Goal: Task Accomplishment & Management: Manage account settings

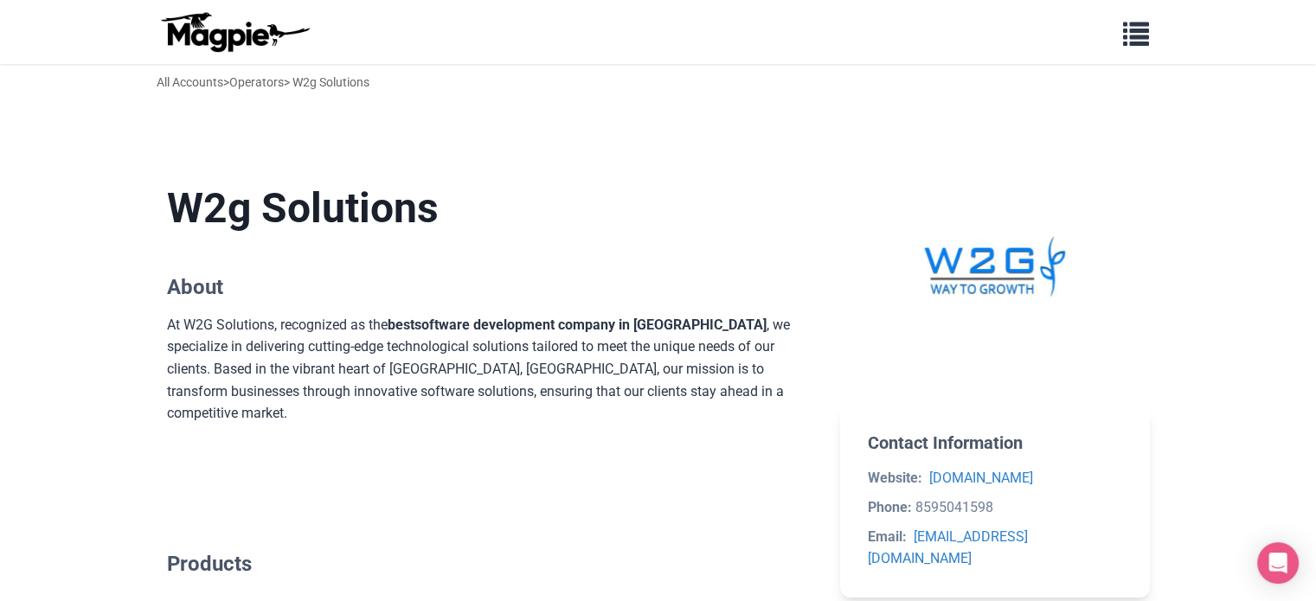
click at [1163, 32] on div "Problems we solve Products Content Management and Distribution Magpie for Resel…" at bounding box center [658, 32] width 1039 height 50
click at [1148, 32] on span "button" at bounding box center [1136, 30] width 26 height 26
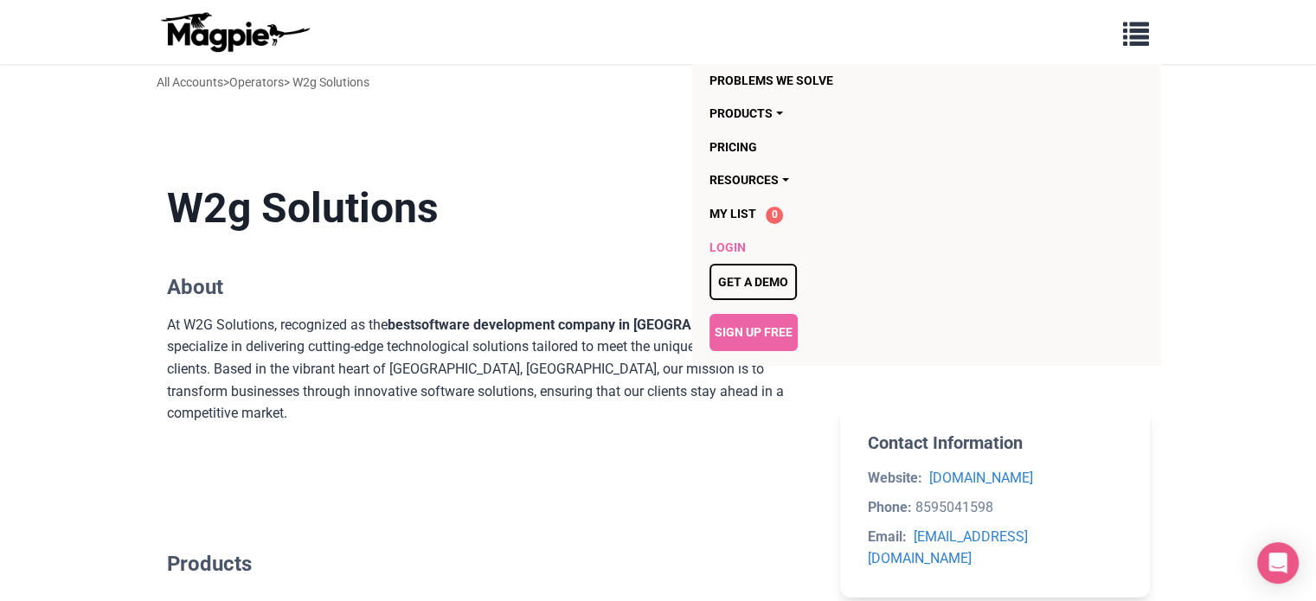
click at [732, 240] on link "Login" at bounding box center [827, 247] width 235 height 33
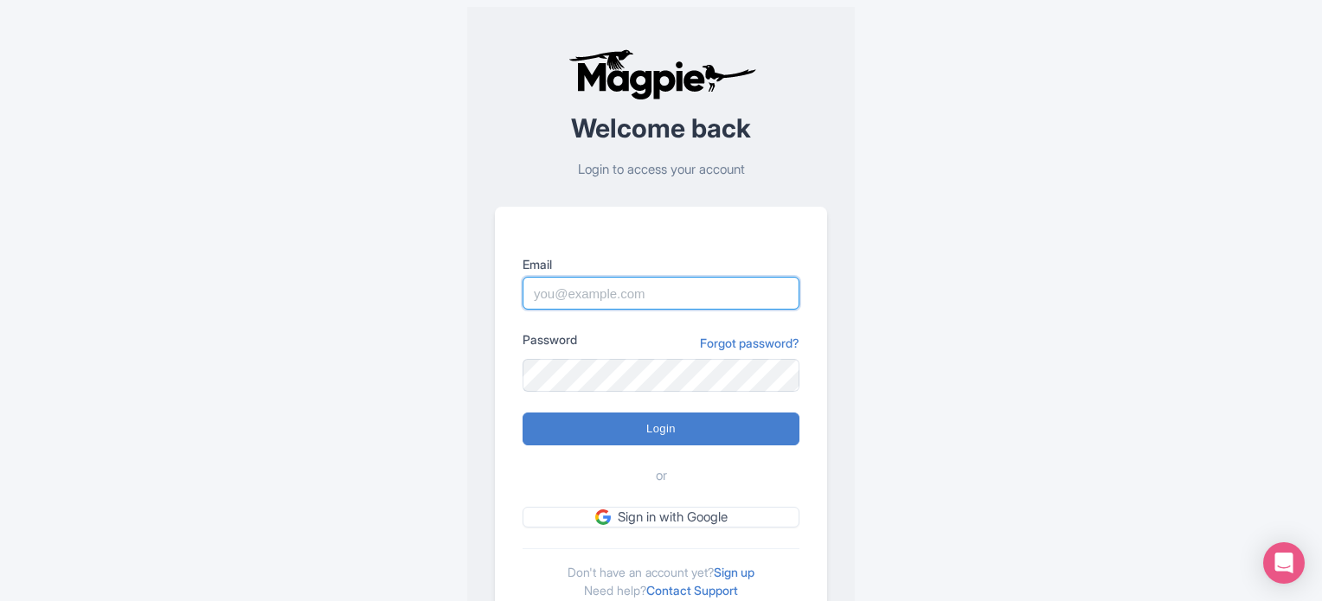
click at [633, 283] on input "Email" at bounding box center [661, 293] width 277 height 33
type input "[EMAIL_ADDRESS][DOMAIN_NAME]"
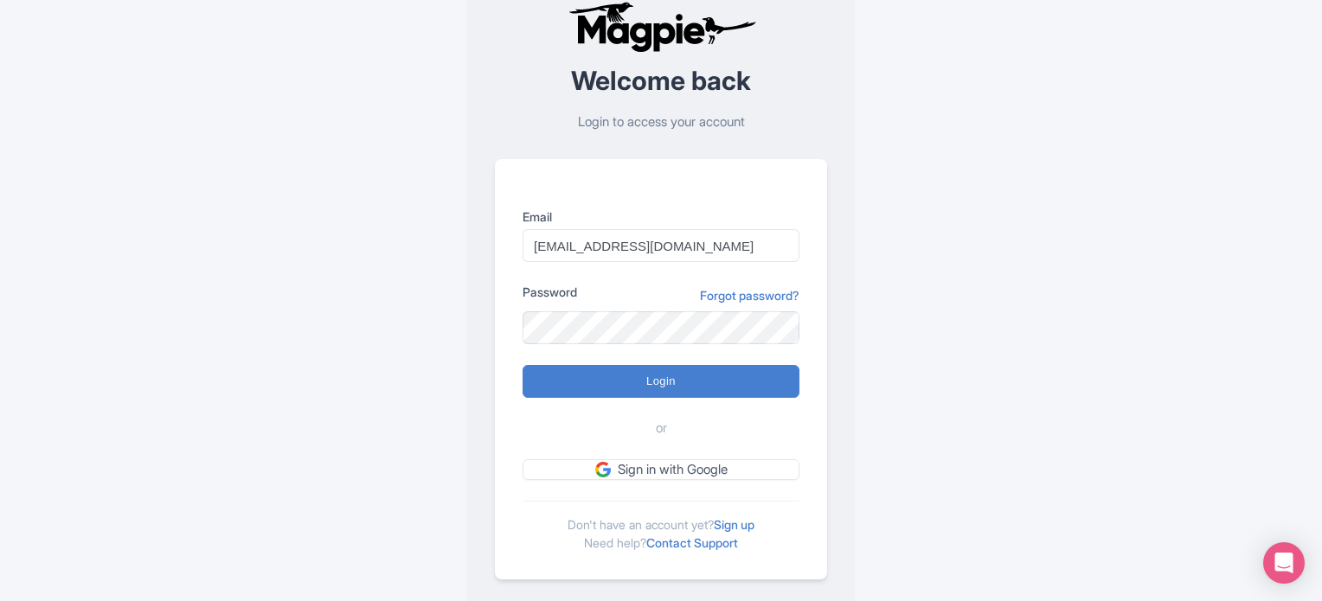
scroll to position [73, 0]
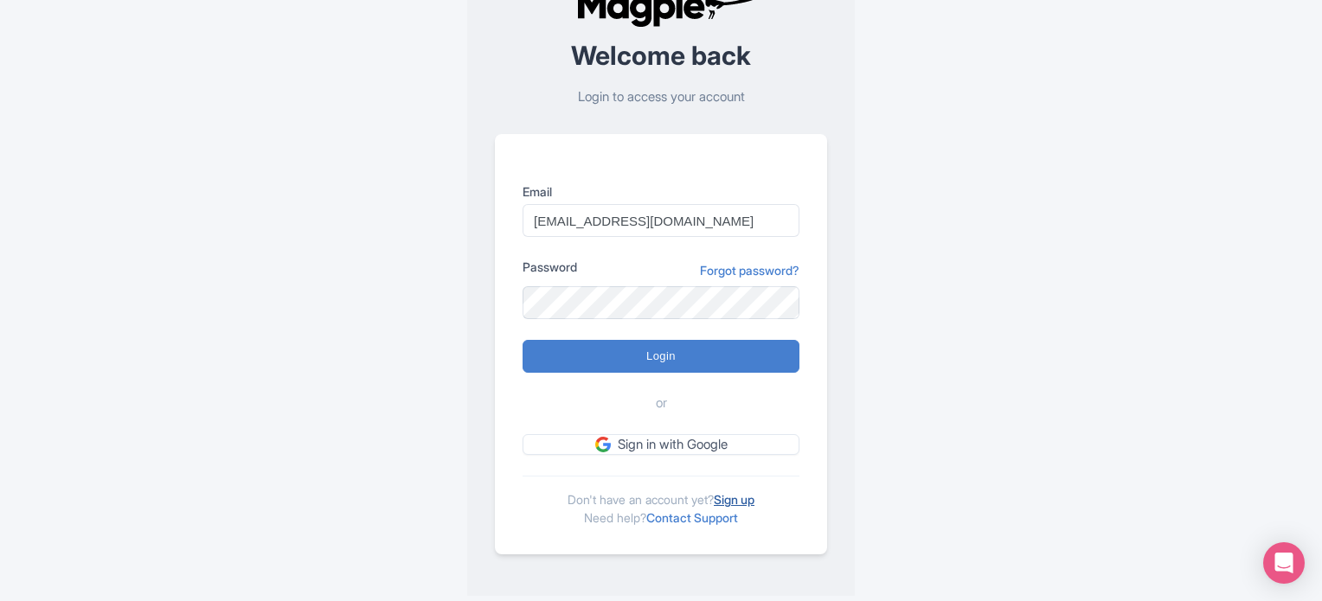
click at [741, 492] on link "Sign up" at bounding box center [734, 499] width 41 height 15
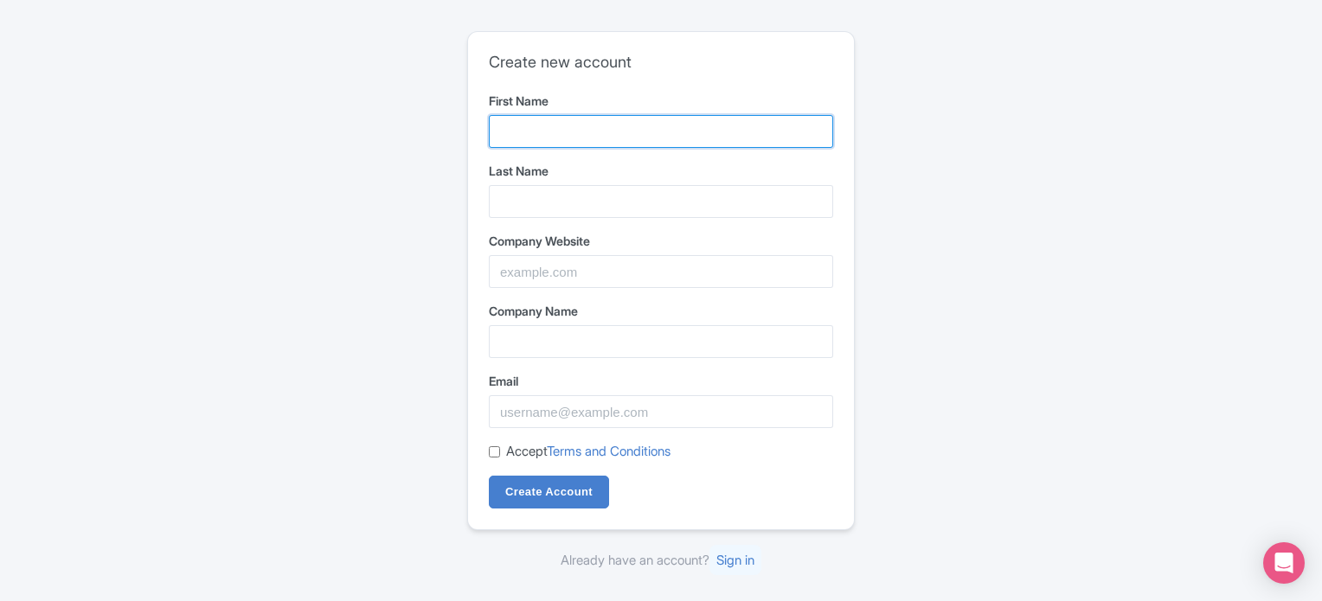
click at [582, 129] on input "First Name" at bounding box center [661, 131] width 344 height 33
type input "Wg"
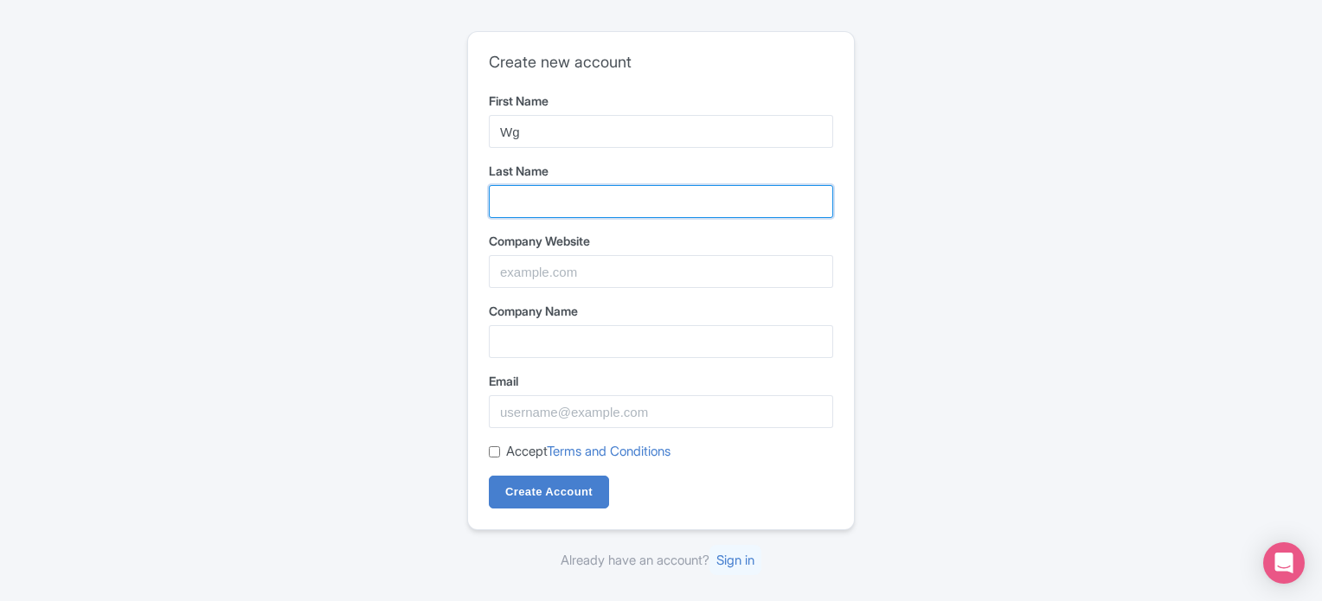
type input "Solutions"
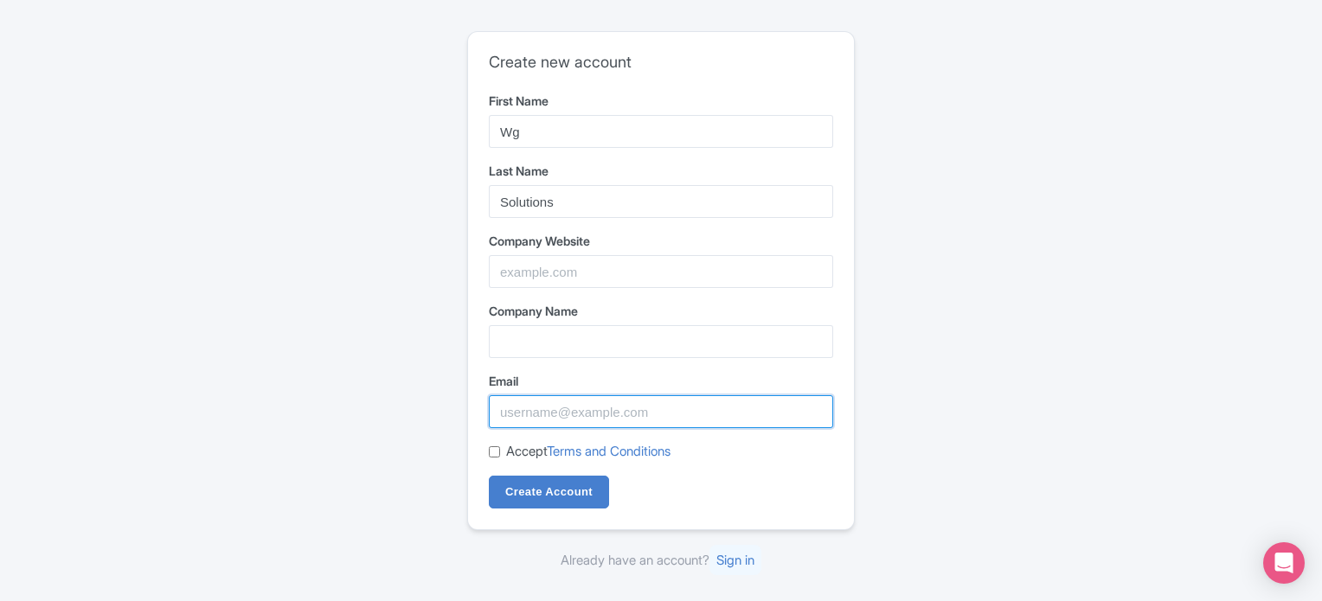
type input "[EMAIL_ADDRESS][DOMAIN_NAME]"
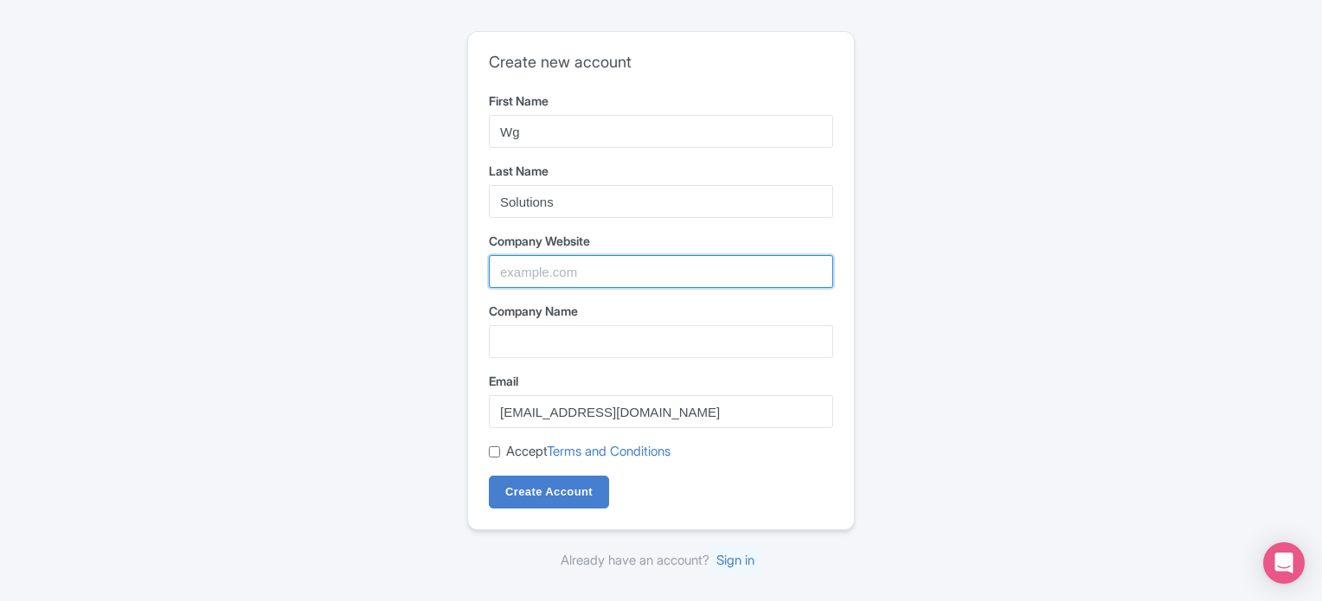
click at [607, 280] on input "Company Website" at bounding box center [661, 271] width 344 height 33
type input "W2g Solutions"
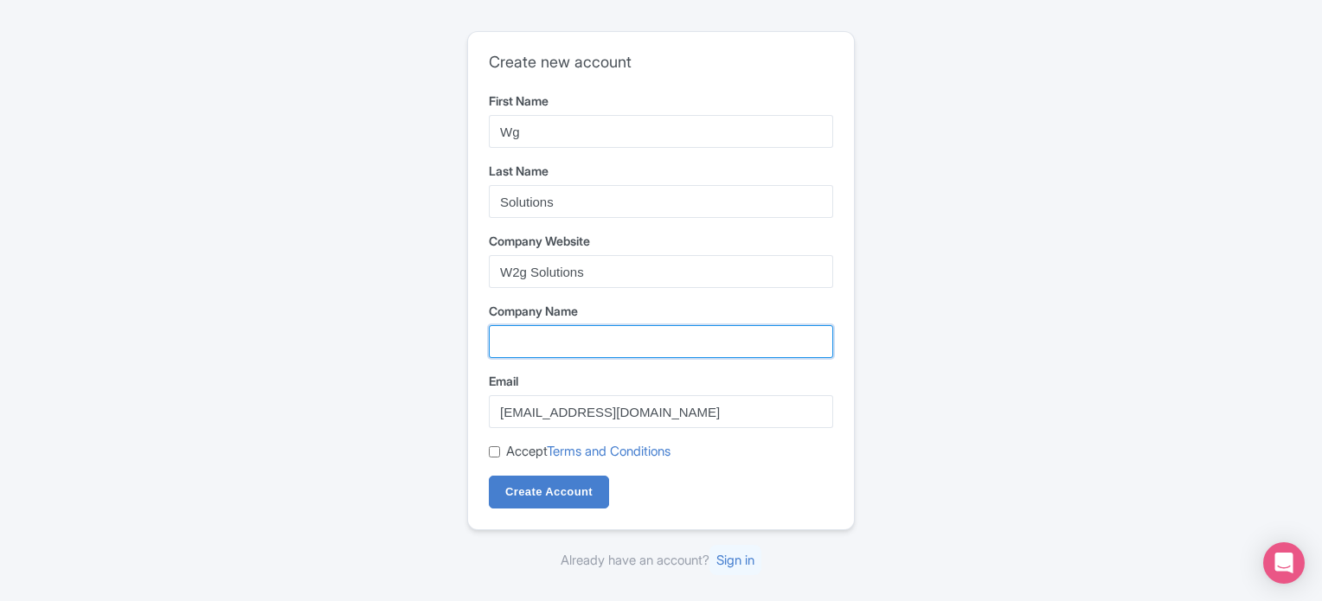
type input "W2g Solutions"
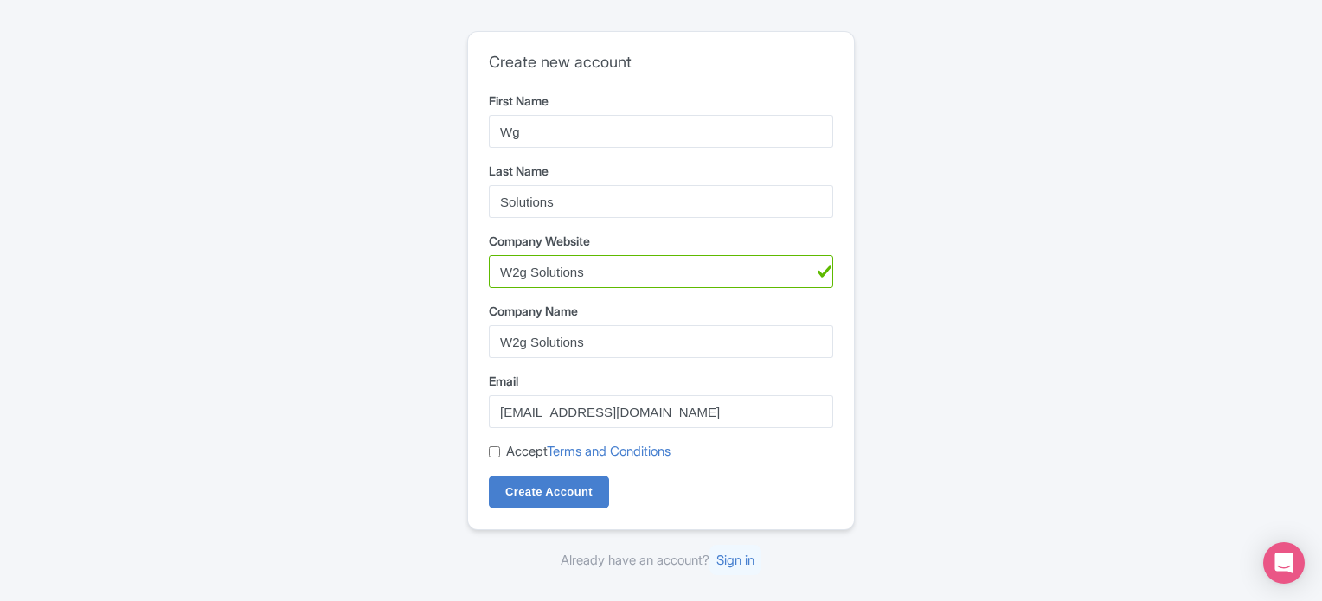
click at [492, 453] on input "Accept Terms and Conditions" at bounding box center [494, 452] width 11 height 11
checkbox input "true"
click at [546, 486] on input "Create Account" at bounding box center [549, 492] width 120 height 33
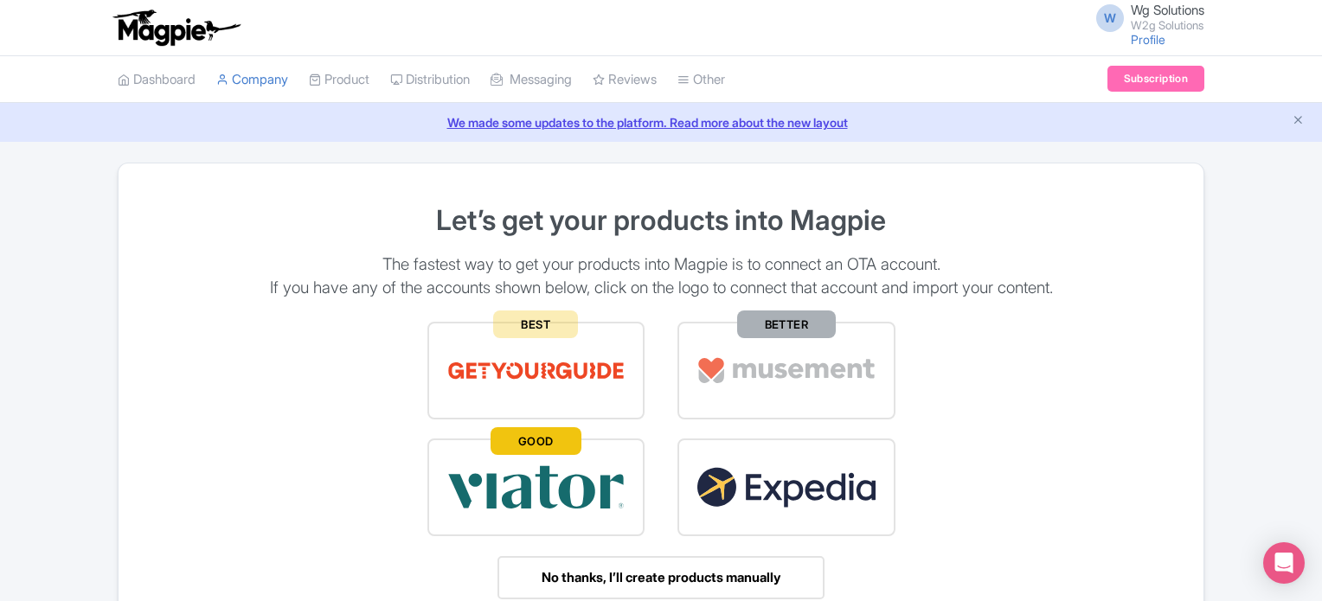
click at [1131, 29] on small "W2g Solutions" at bounding box center [1168, 25] width 74 height 11
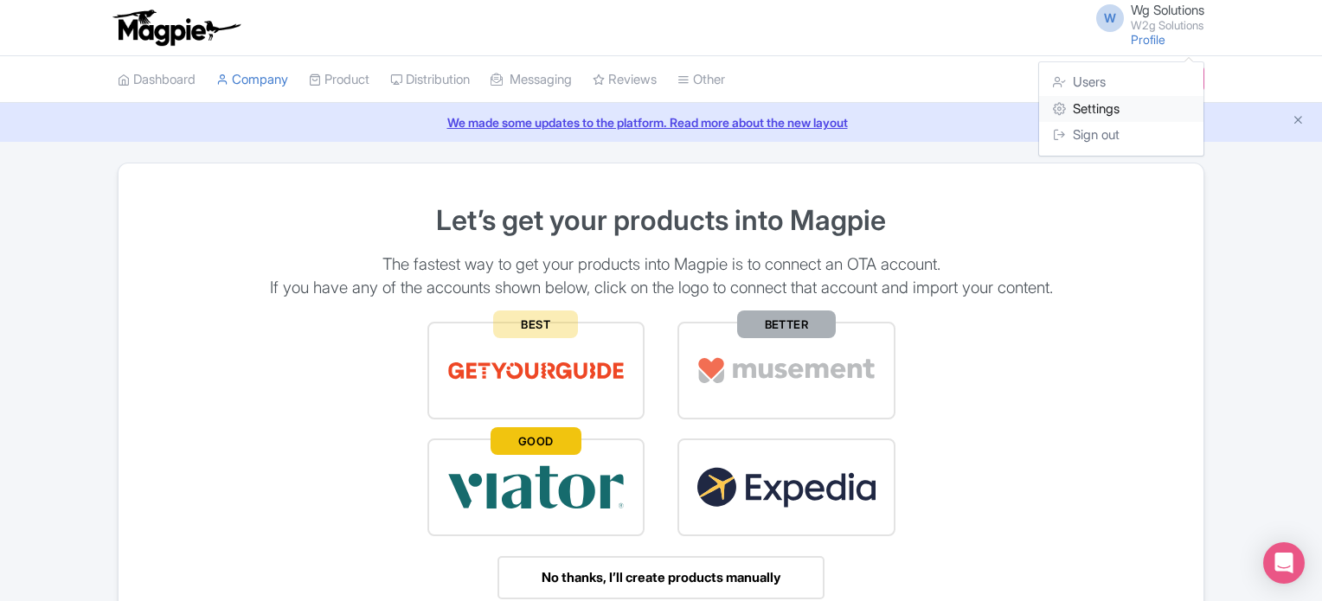
click at [1079, 119] on link "Settings" at bounding box center [1121, 109] width 164 height 27
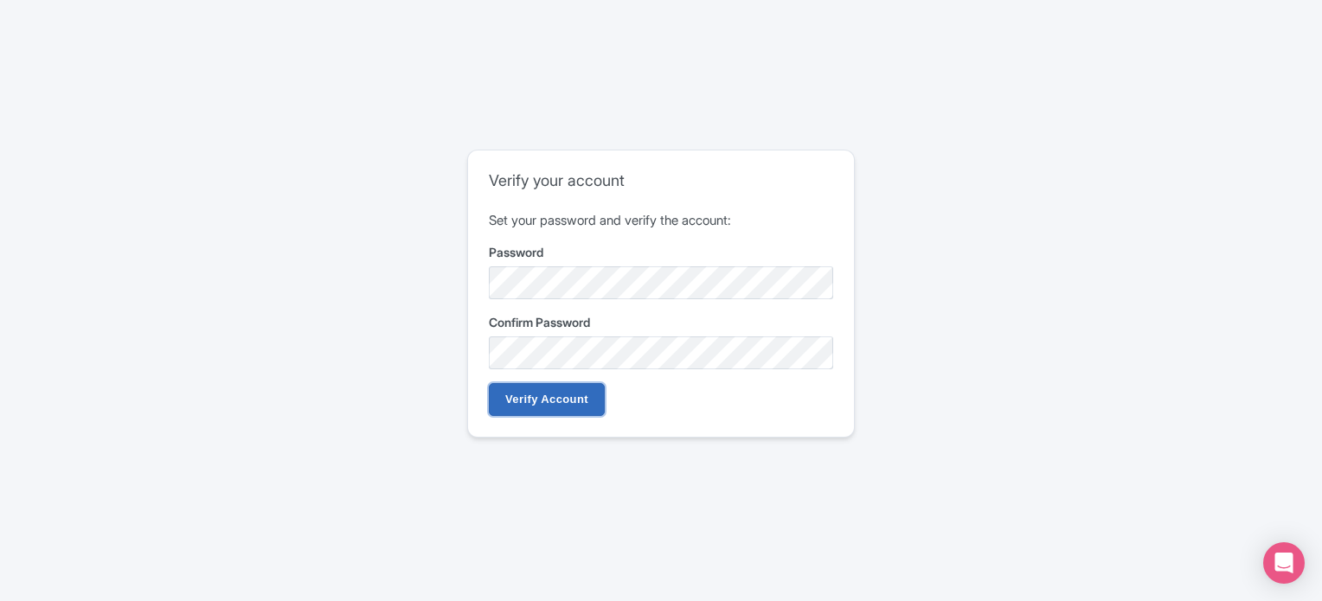
click at [579, 401] on input "Verify Account" at bounding box center [547, 399] width 116 height 33
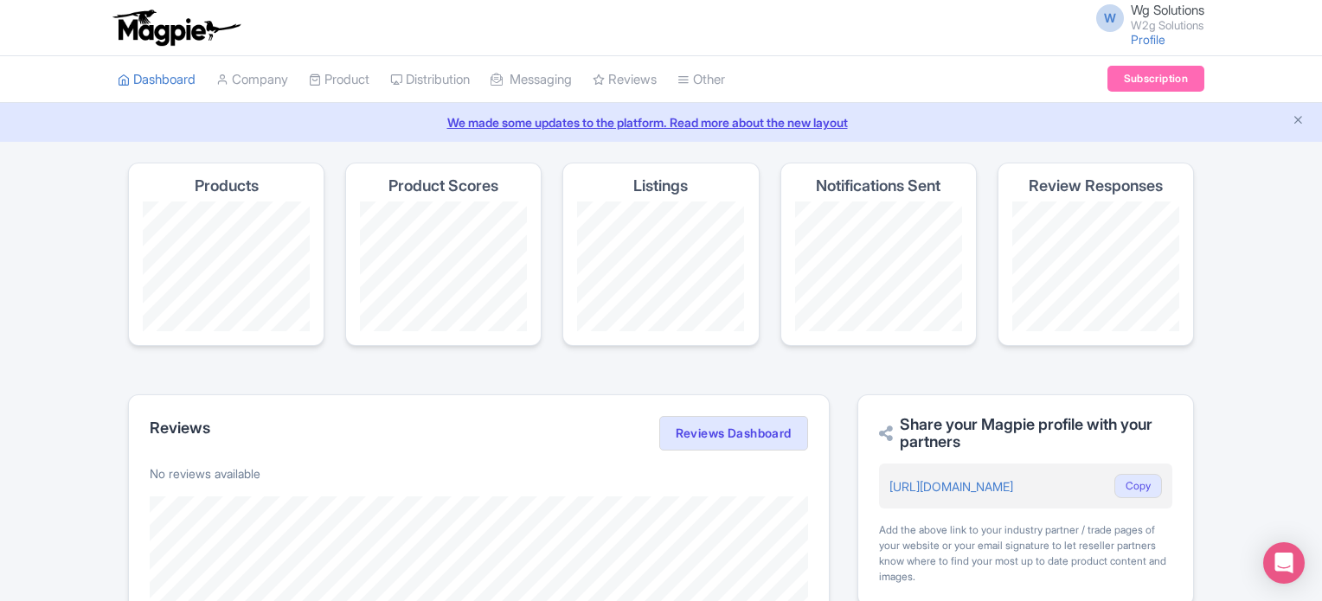
click at [1142, 30] on small "W2g Solutions" at bounding box center [1168, 25] width 74 height 11
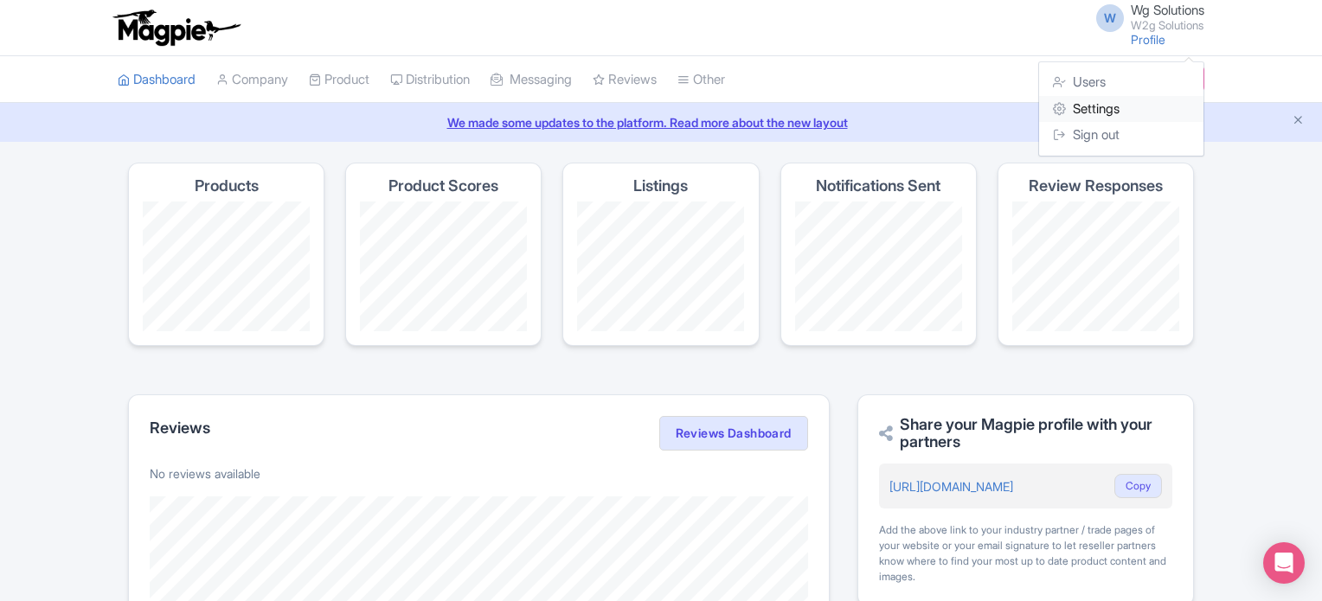
click at [1109, 100] on link "Settings" at bounding box center [1121, 109] width 164 height 27
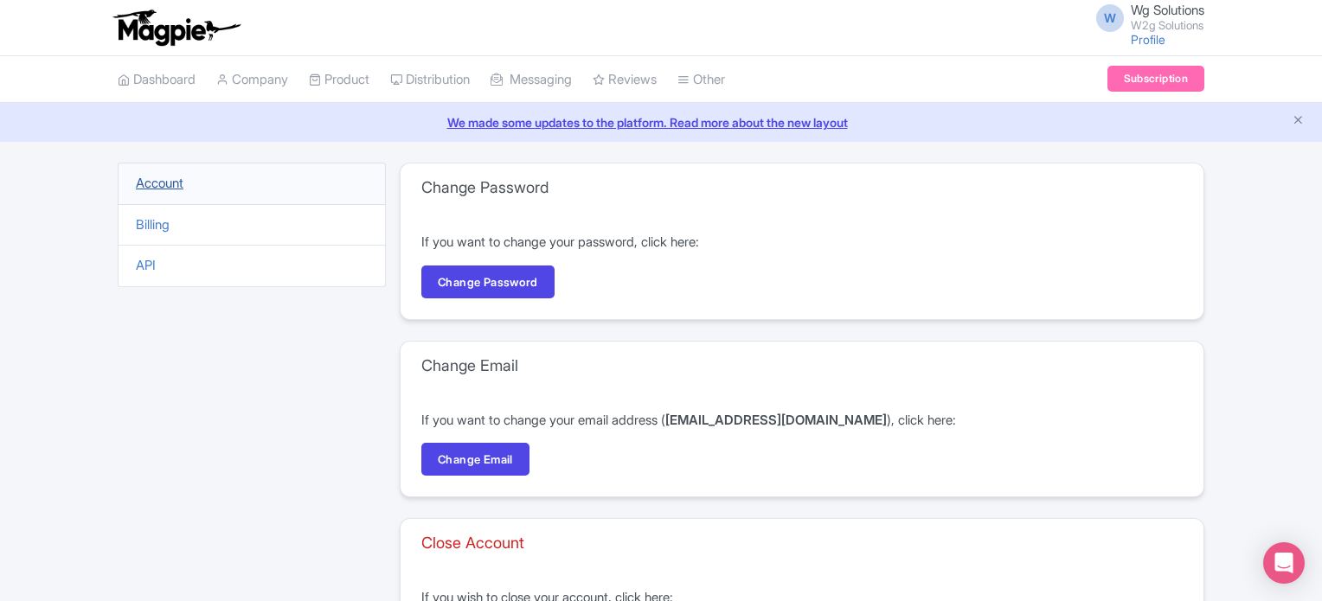
click at [173, 185] on link "Account" at bounding box center [160, 183] width 48 height 16
click at [1141, 33] on link "Profile" at bounding box center [1148, 39] width 35 height 15
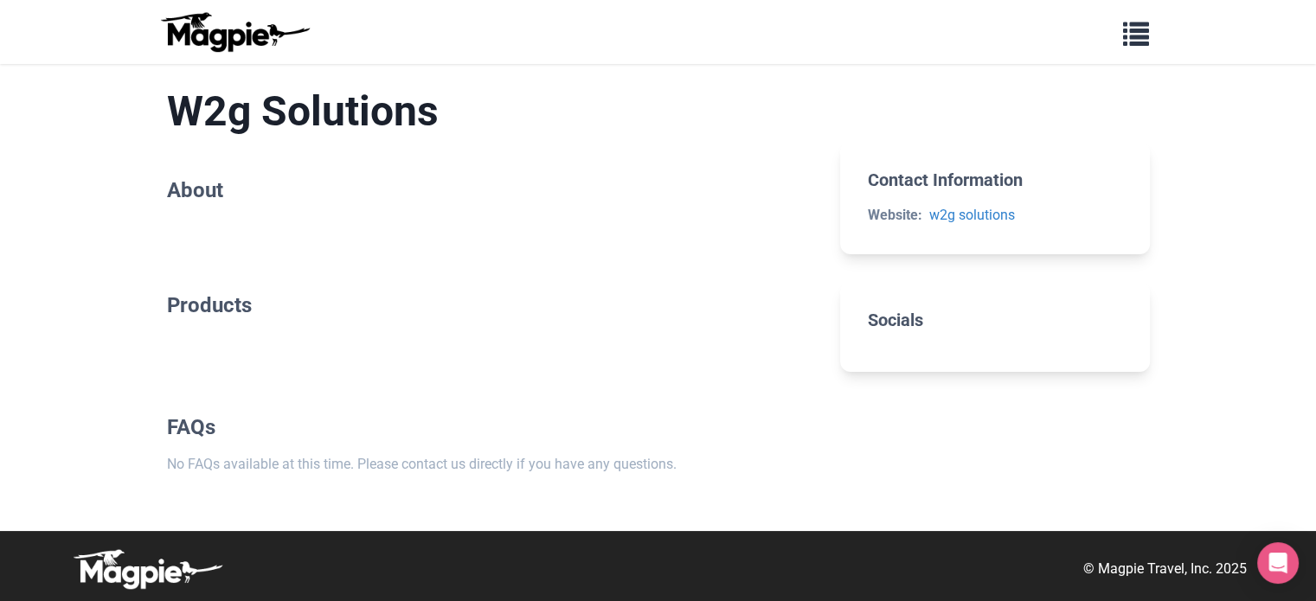
scroll to position [100, 0]
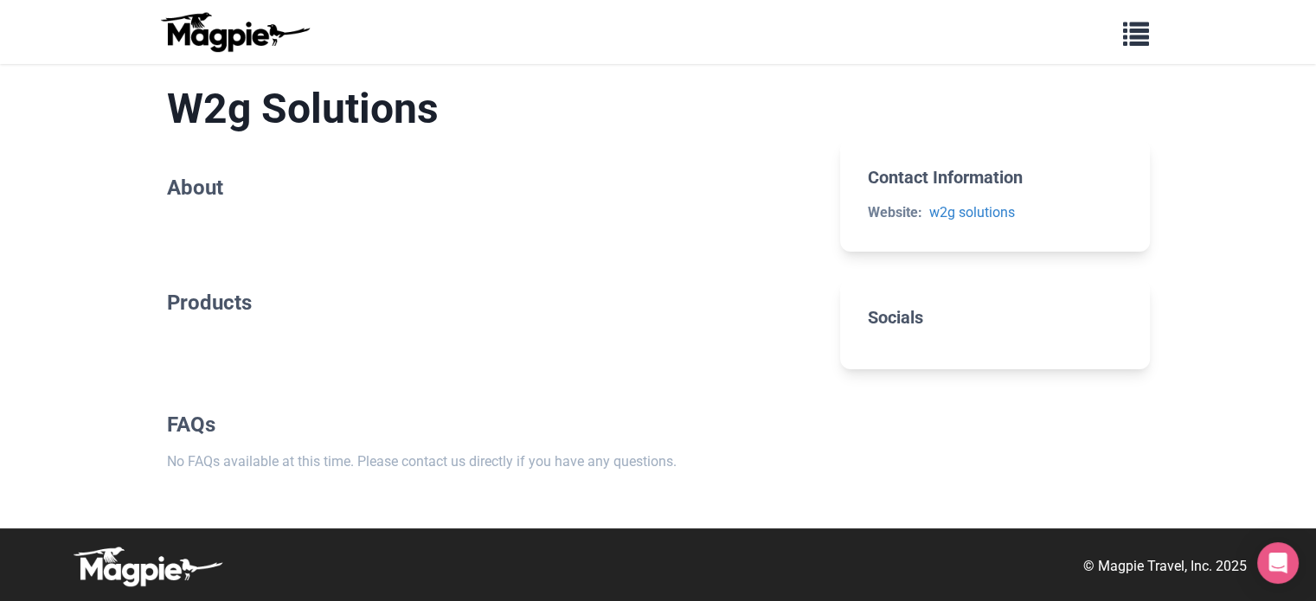
click at [869, 318] on h2 "Socials" at bounding box center [995, 317] width 254 height 21
click at [391, 276] on section "Products" at bounding box center [490, 310] width 646 height 94
drag, startPoint x: 353, startPoint y: 176, endPoint x: 751, endPoint y: 198, distance: 398.7
click at [379, 176] on h2 "About" at bounding box center [490, 188] width 646 height 25
click at [942, 217] on link "w2g solutions" at bounding box center [973, 212] width 86 height 16
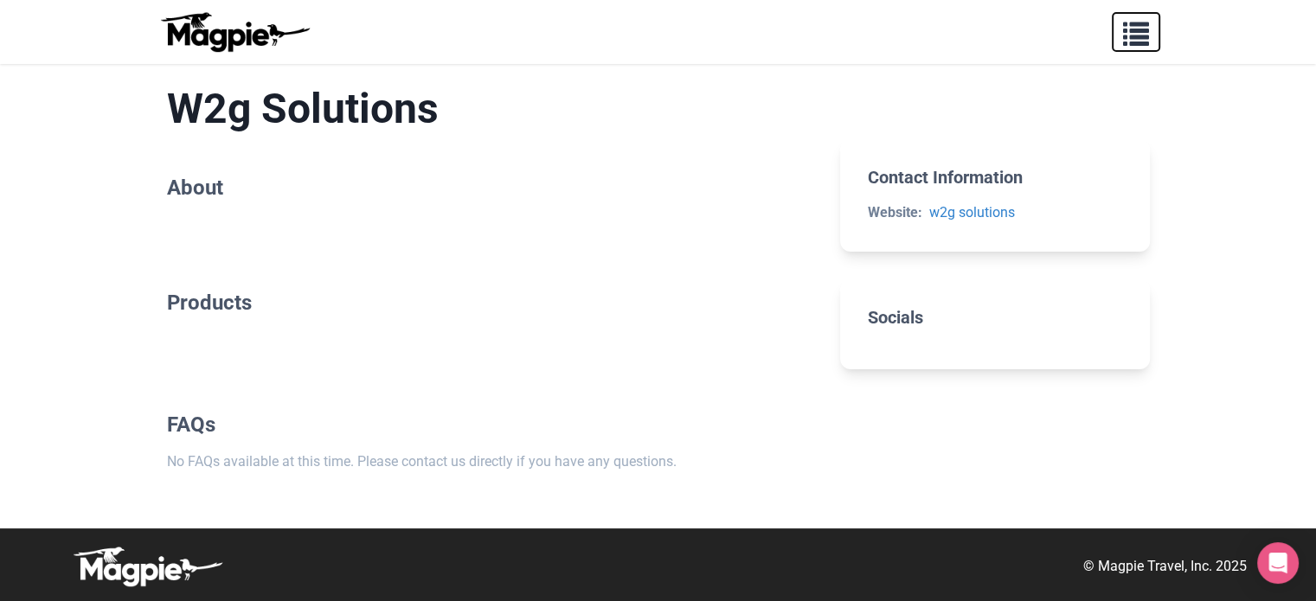
click at [1145, 42] on span "button" at bounding box center [1136, 30] width 26 height 26
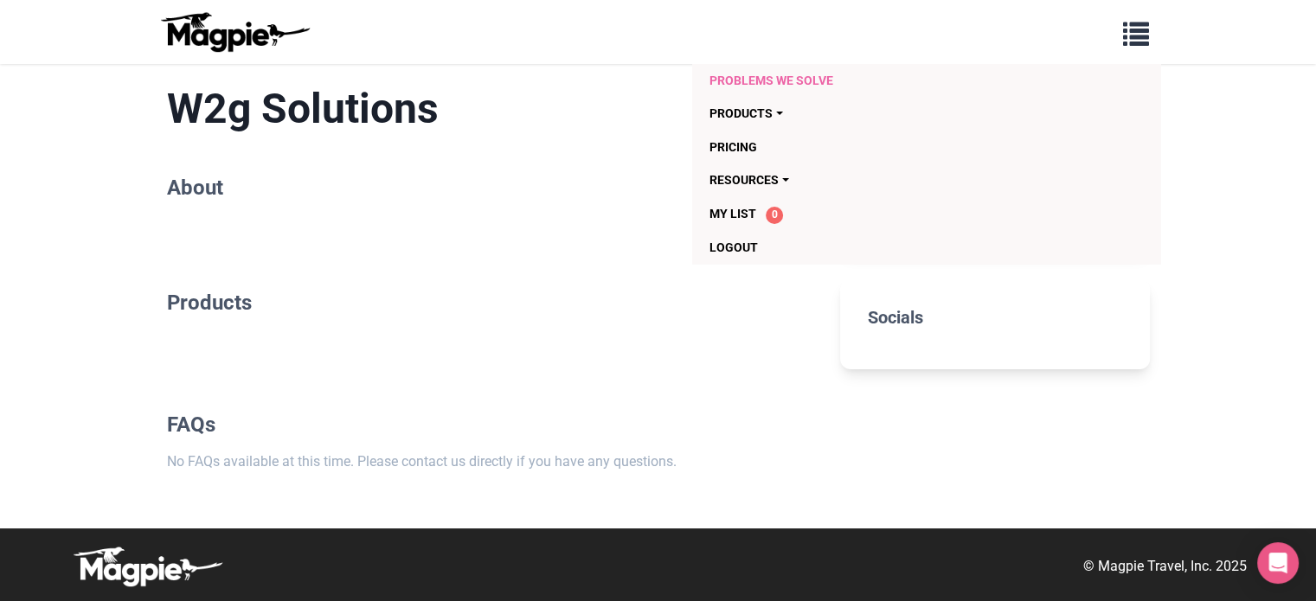
click at [754, 88] on link "Problems we solve" at bounding box center [827, 80] width 235 height 33
click at [1133, 35] on span "button" at bounding box center [1136, 30] width 26 height 26
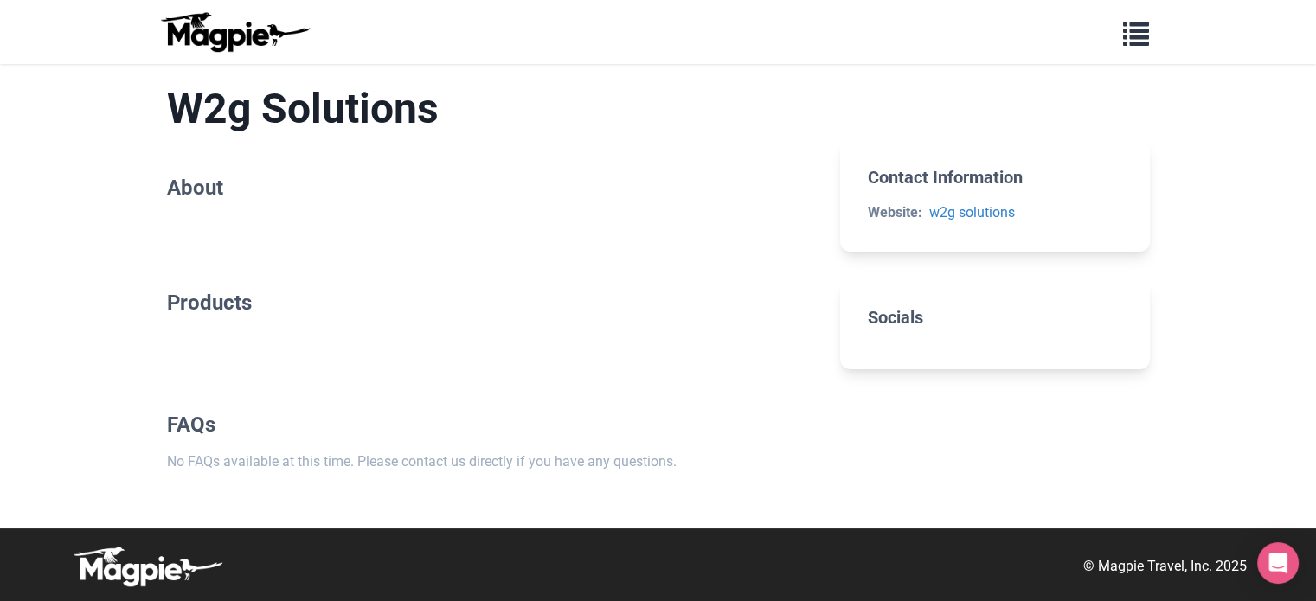
click at [211, 191] on h2 "About" at bounding box center [490, 188] width 646 height 25
drag, startPoint x: 204, startPoint y: 396, endPoint x: 177, endPoint y: 466, distance: 75.4
click at [204, 408] on div "W2g Solutions About Products FAQs No FAQs available at this time. Please contac…" at bounding box center [490, 278] width 646 height 445
drag, startPoint x: 177, startPoint y: 466, endPoint x: 170, endPoint y: 377, distance: 89.4
click at [175, 434] on section "FAQs No FAQs available at this time. Please contact us directly if you have any…" at bounding box center [490, 443] width 646 height 116
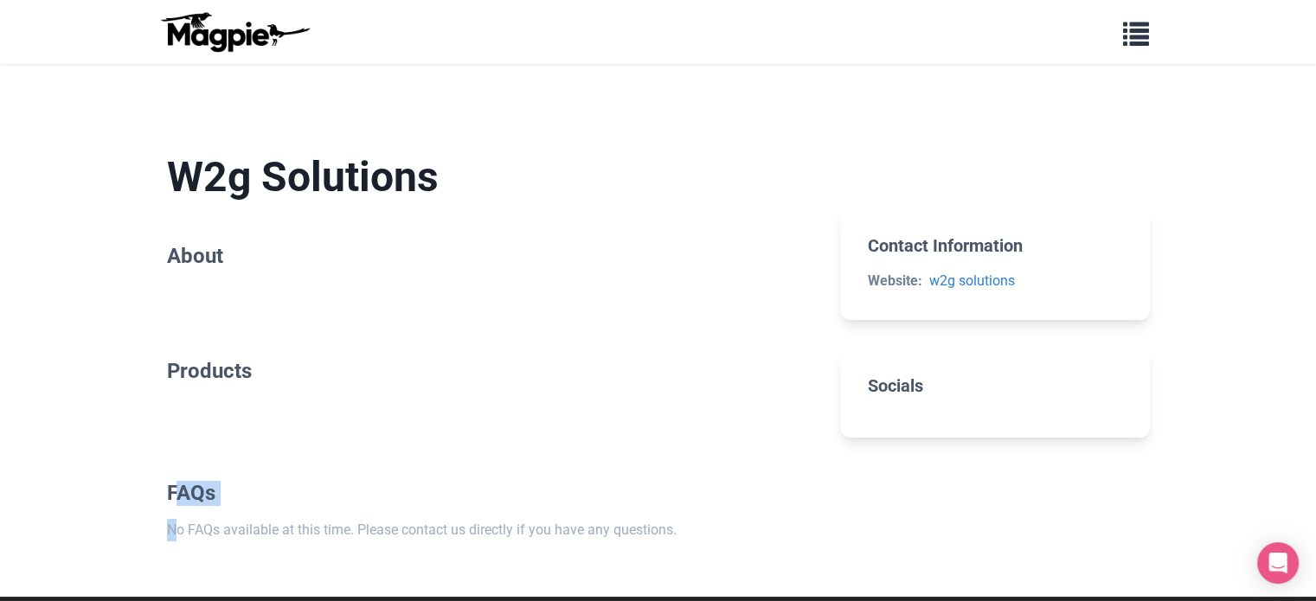
scroll to position [0, 0]
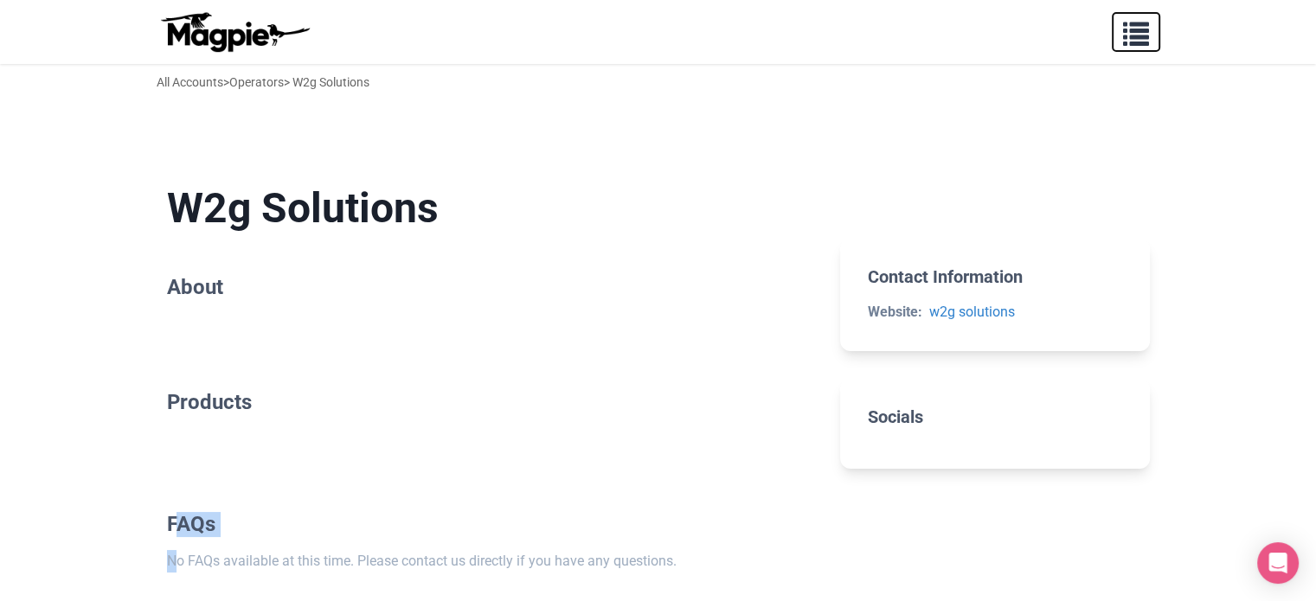
click at [1135, 34] on span "button" at bounding box center [1136, 30] width 26 height 26
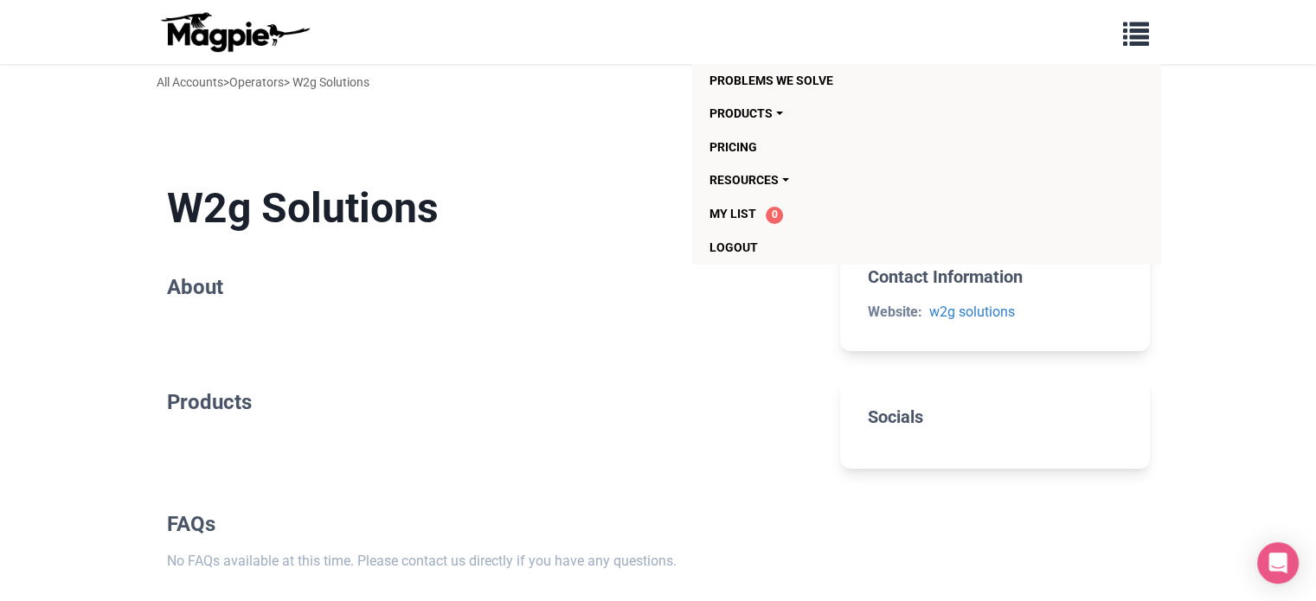
click at [425, 161] on section "W2g Solutions About" at bounding box center [490, 245] width 646 height 178
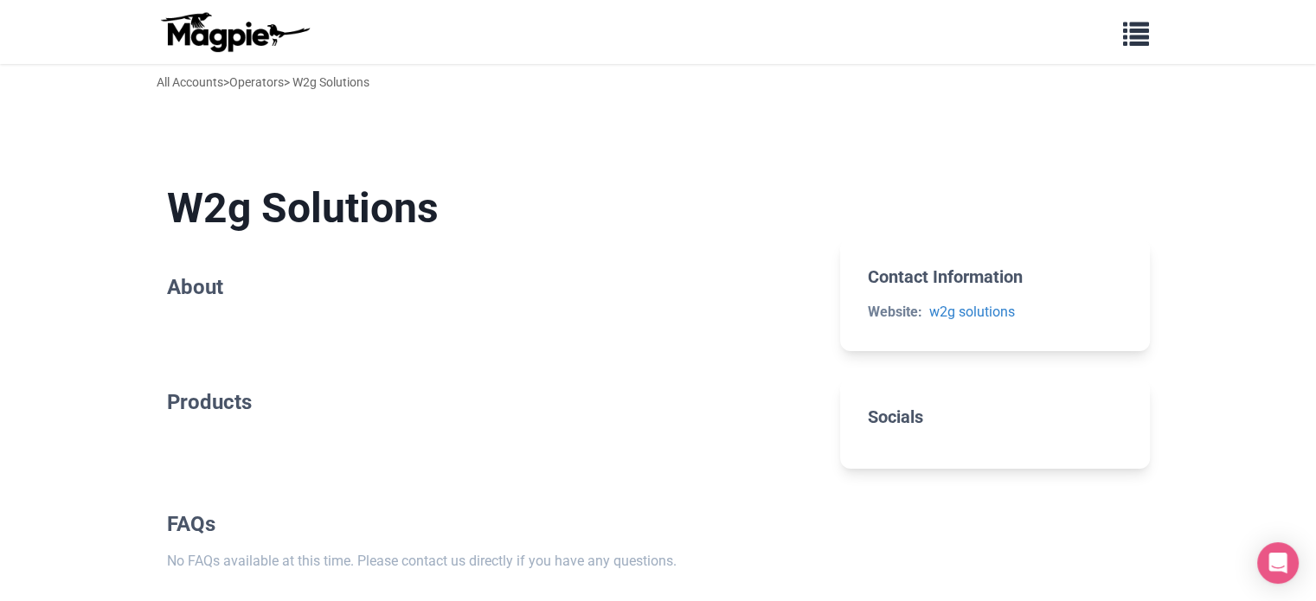
click at [343, 81] on div "All Accounts > Operators > W2g Solutions" at bounding box center [263, 82] width 213 height 19
click at [176, 83] on link "All Accounts" at bounding box center [190, 82] width 67 height 14
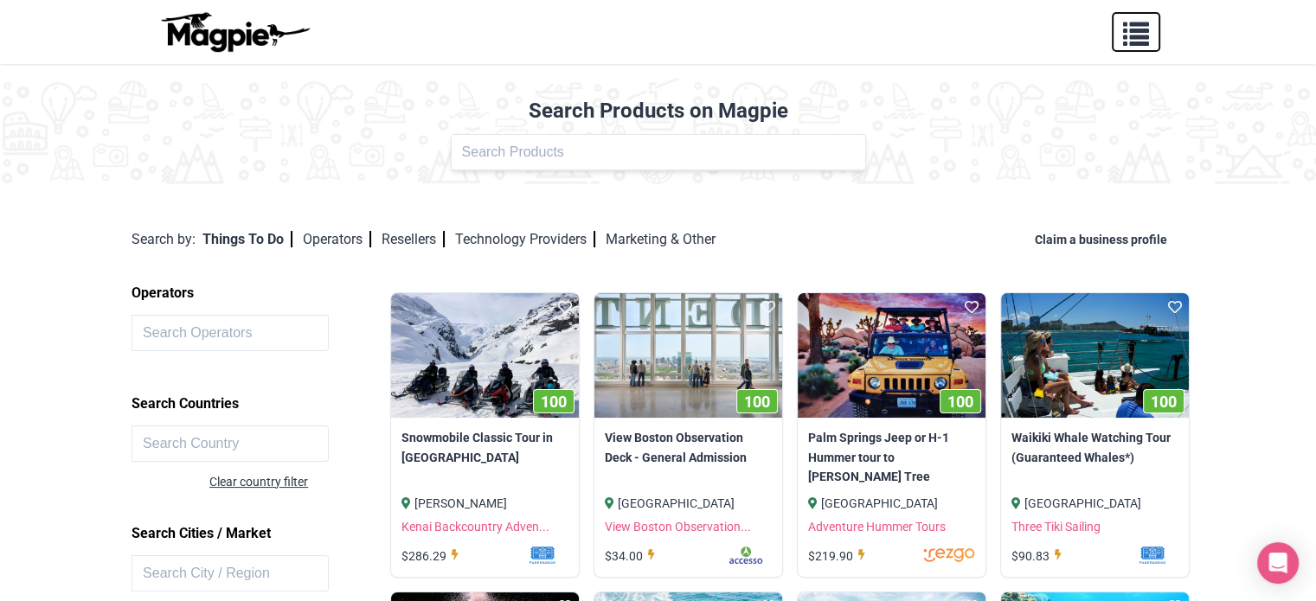
click at [1156, 34] on button "button" at bounding box center [1136, 32] width 48 height 40
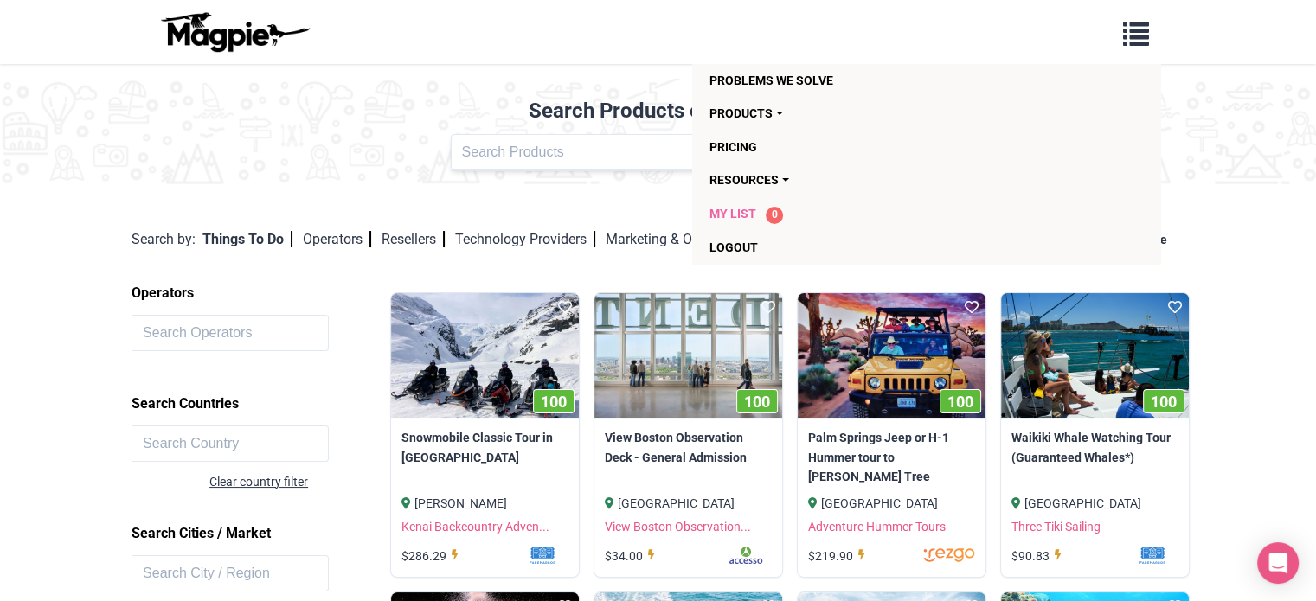
click at [766, 215] on span "0" at bounding box center [774, 215] width 17 height 17
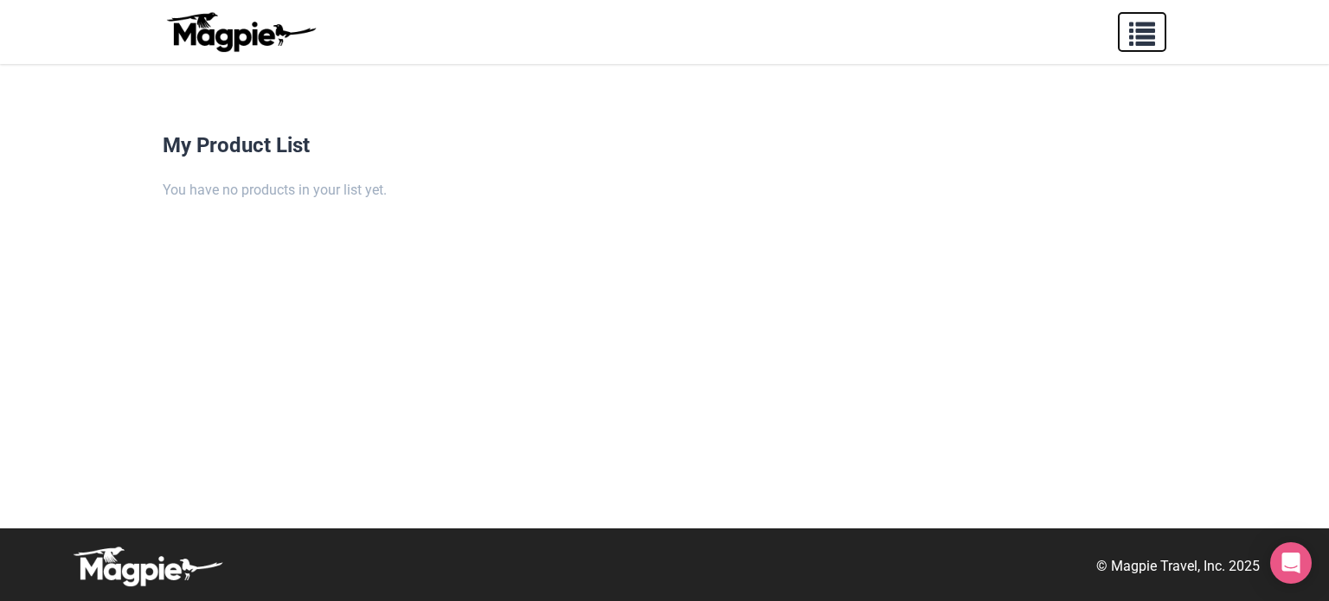
click at [1128, 35] on button "button" at bounding box center [1142, 32] width 48 height 40
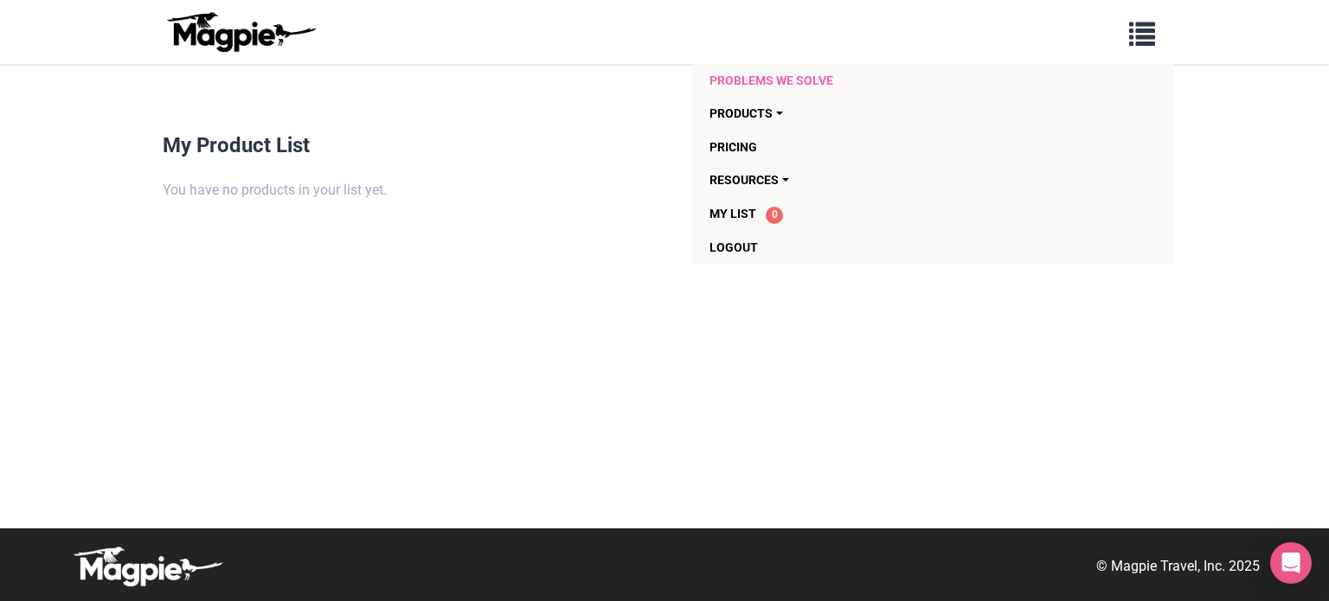
click at [746, 71] on link "Problems we solve" at bounding box center [834, 80] width 248 height 33
click at [775, 120] on link "Products" at bounding box center [834, 113] width 248 height 33
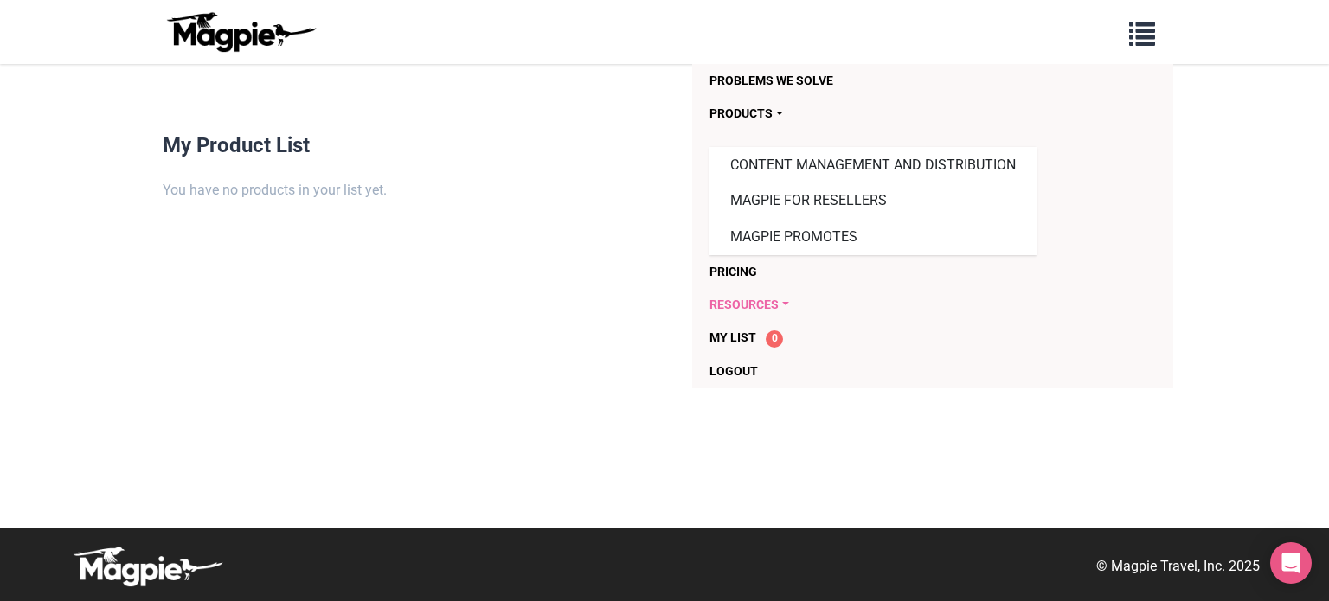
click at [772, 300] on link "Resources" at bounding box center [834, 304] width 248 height 33
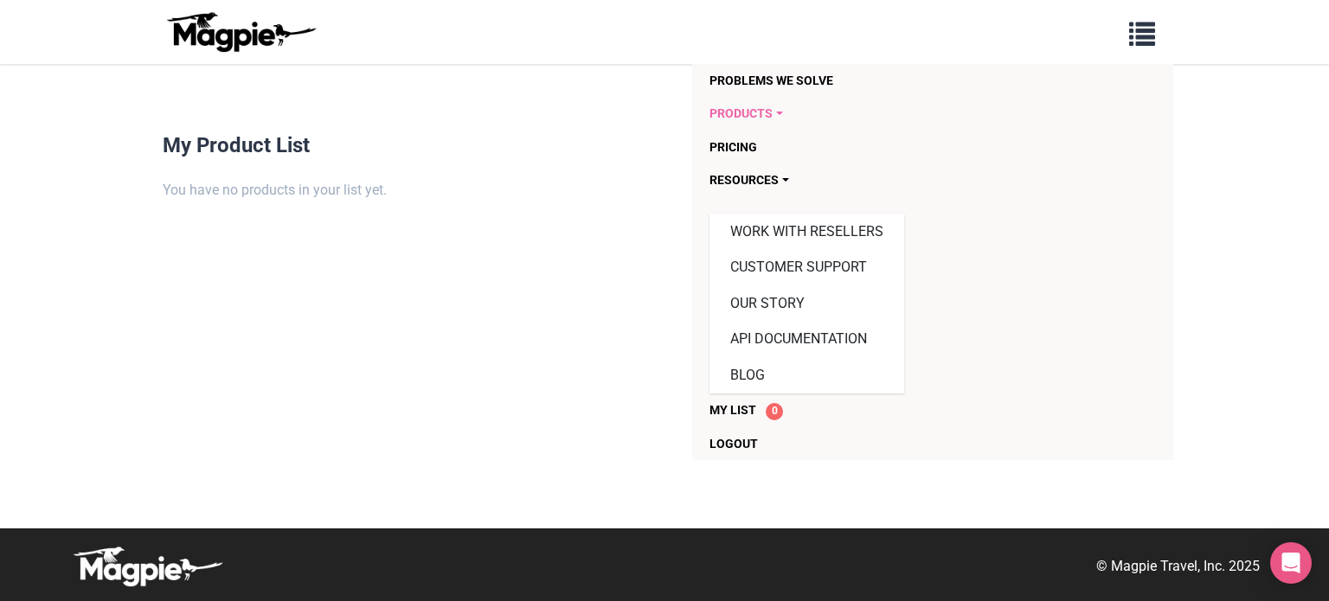
click at [769, 109] on link "Products" at bounding box center [834, 113] width 248 height 33
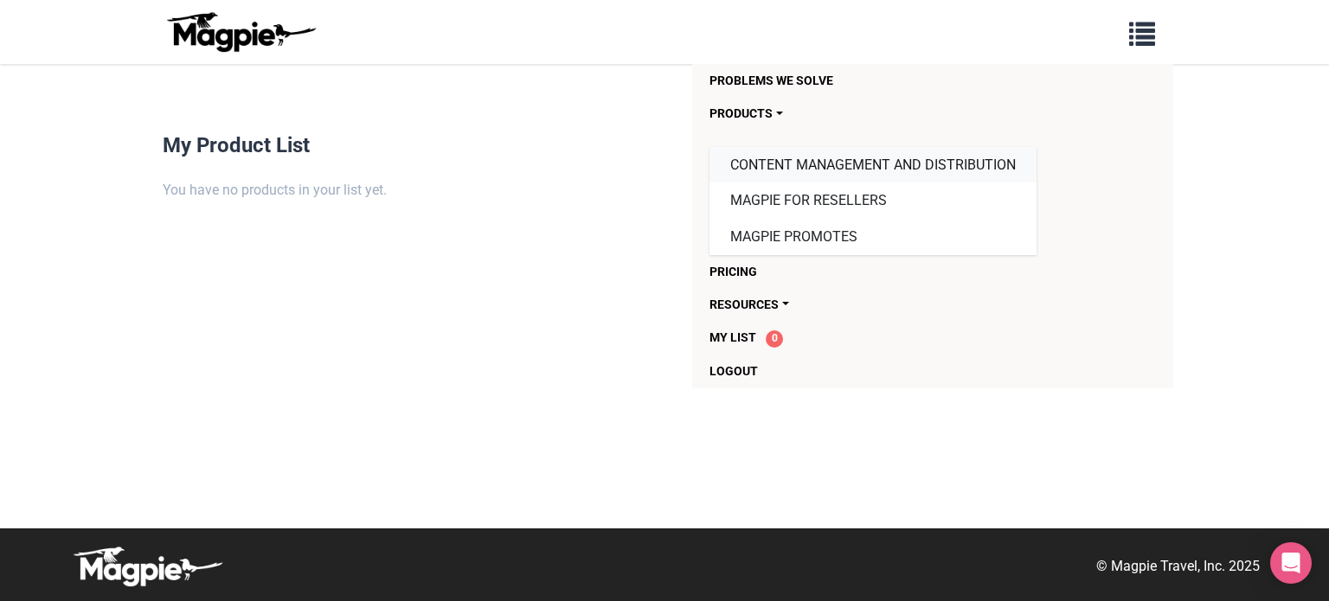
click at [790, 174] on link "Content Management and Distribution" at bounding box center [873, 165] width 327 height 36
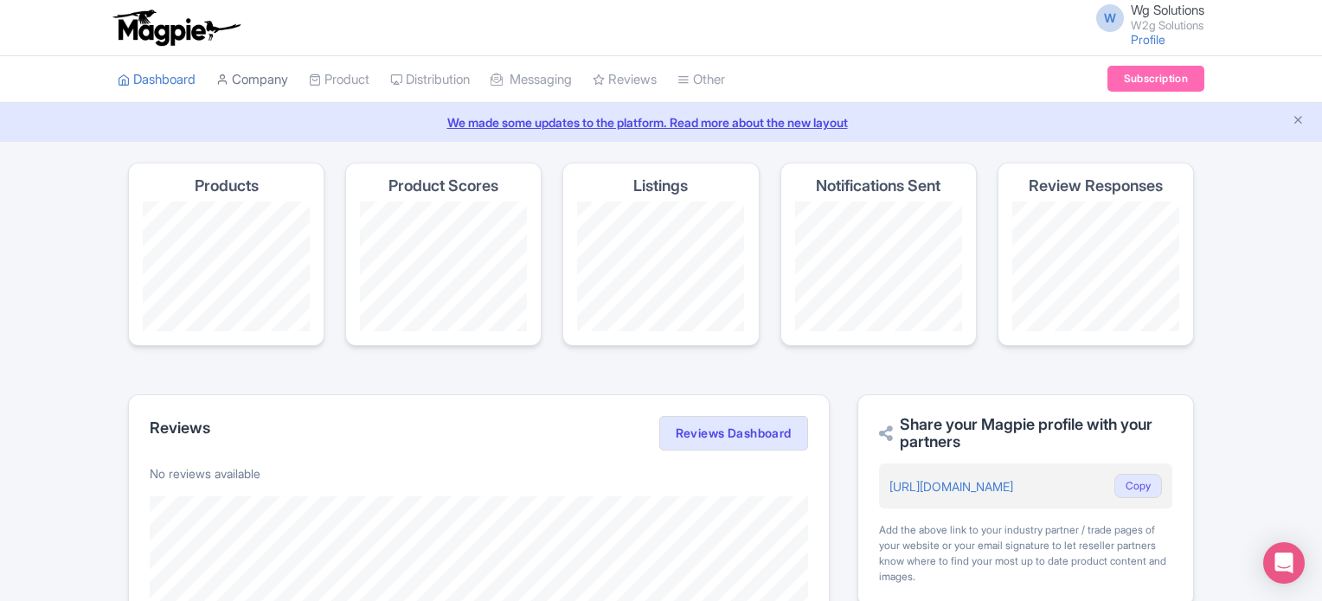
click at [261, 81] on link "Company" at bounding box center [252, 80] width 72 height 48
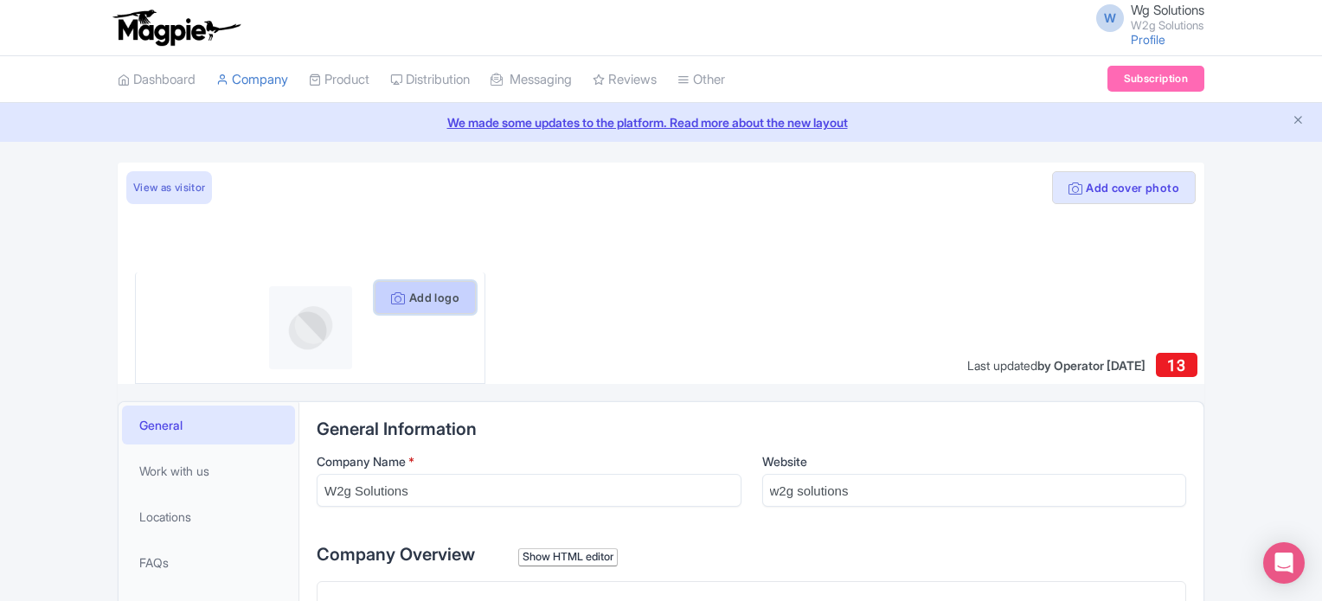
click at [448, 299] on button "Add logo" at bounding box center [425, 297] width 101 height 33
click at [420, 309] on button "Add logo" at bounding box center [425, 297] width 101 height 33
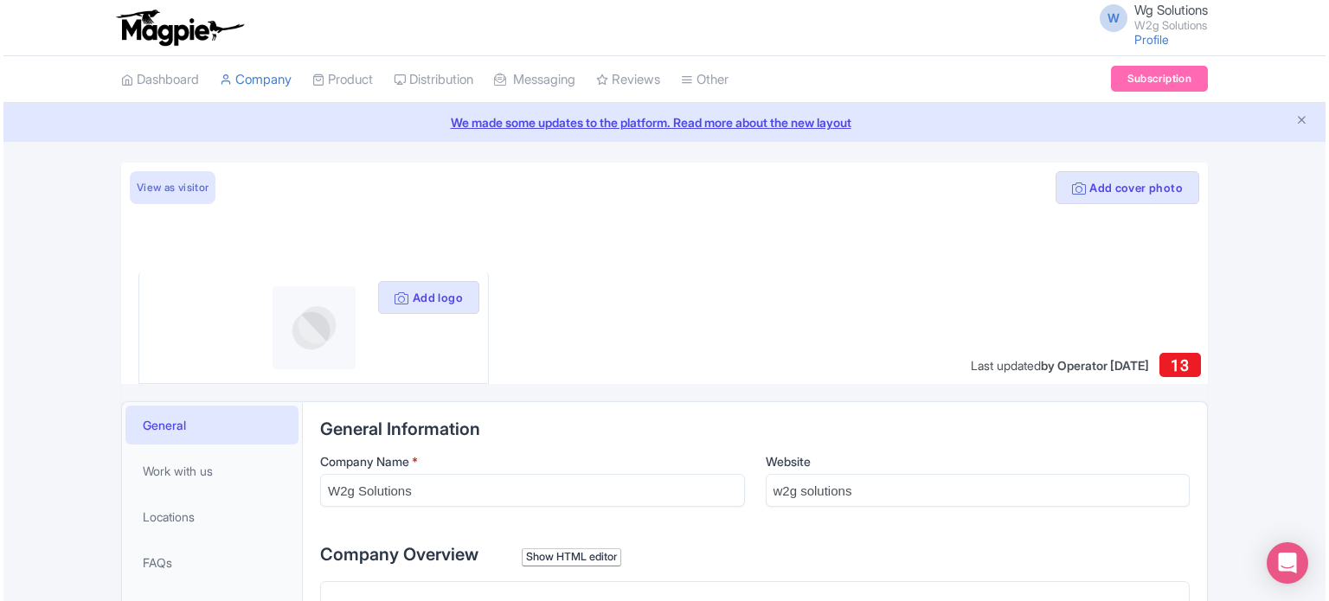
scroll to position [288, 0]
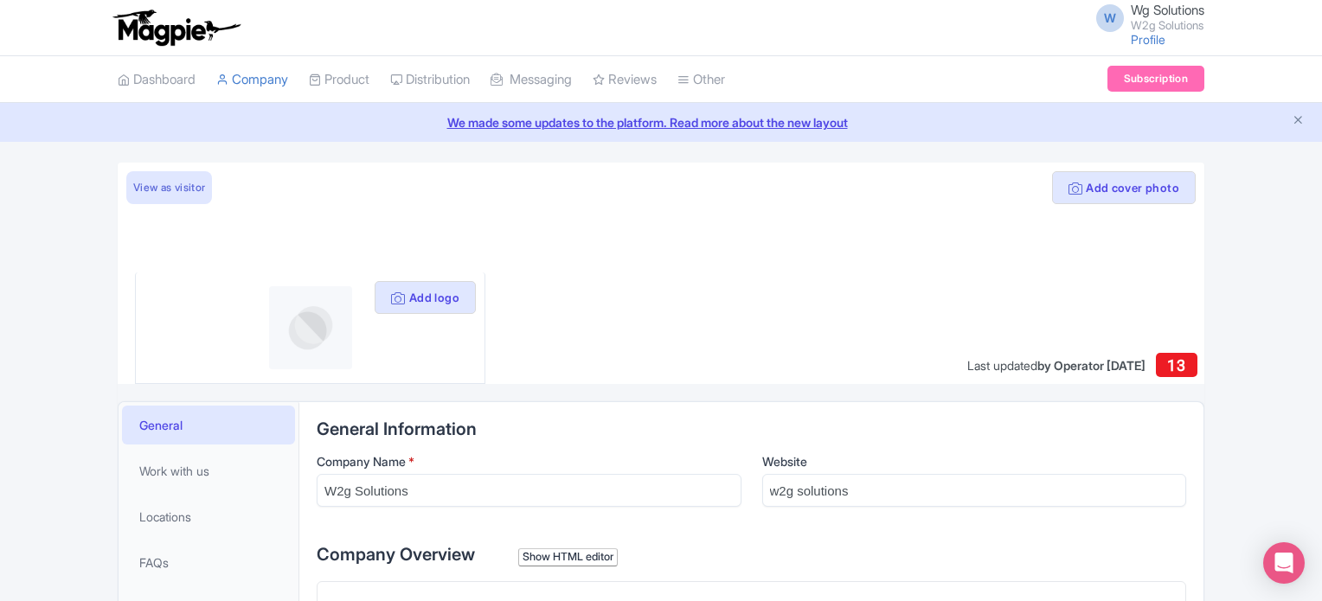
scroll to position [288, 0]
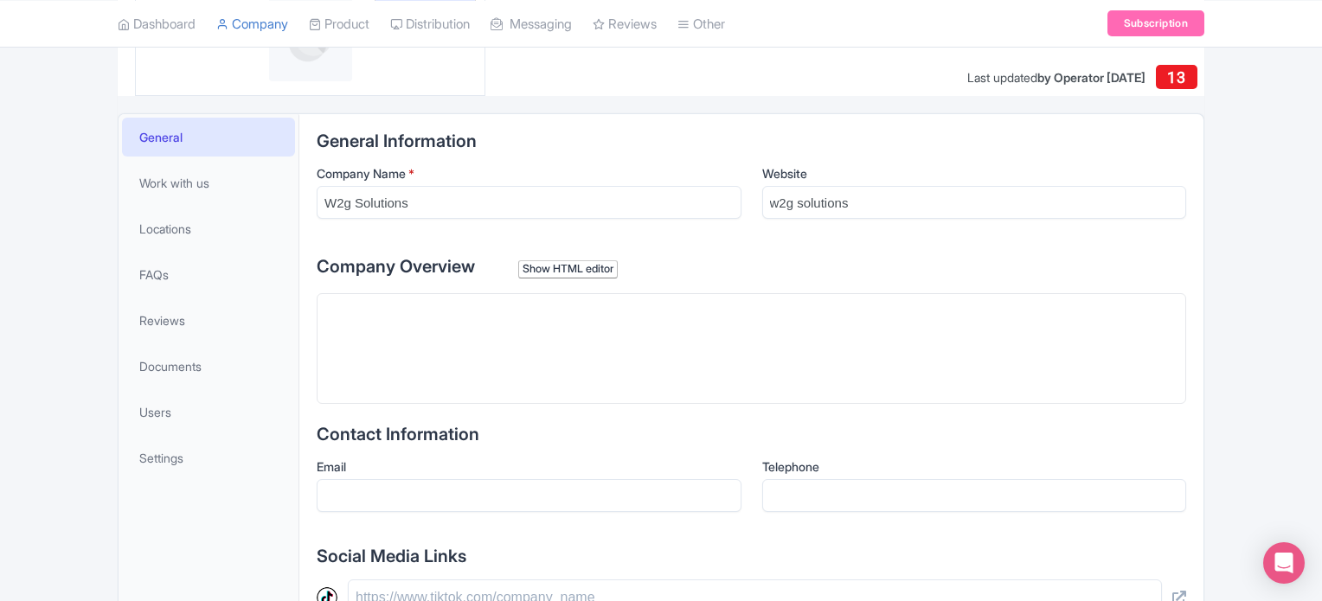
click at [646, 300] on trix-editor at bounding box center [752, 348] width 870 height 111
click at [585, 268] on div "Show HTML editor" at bounding box center [568, 270] width 100 height 18
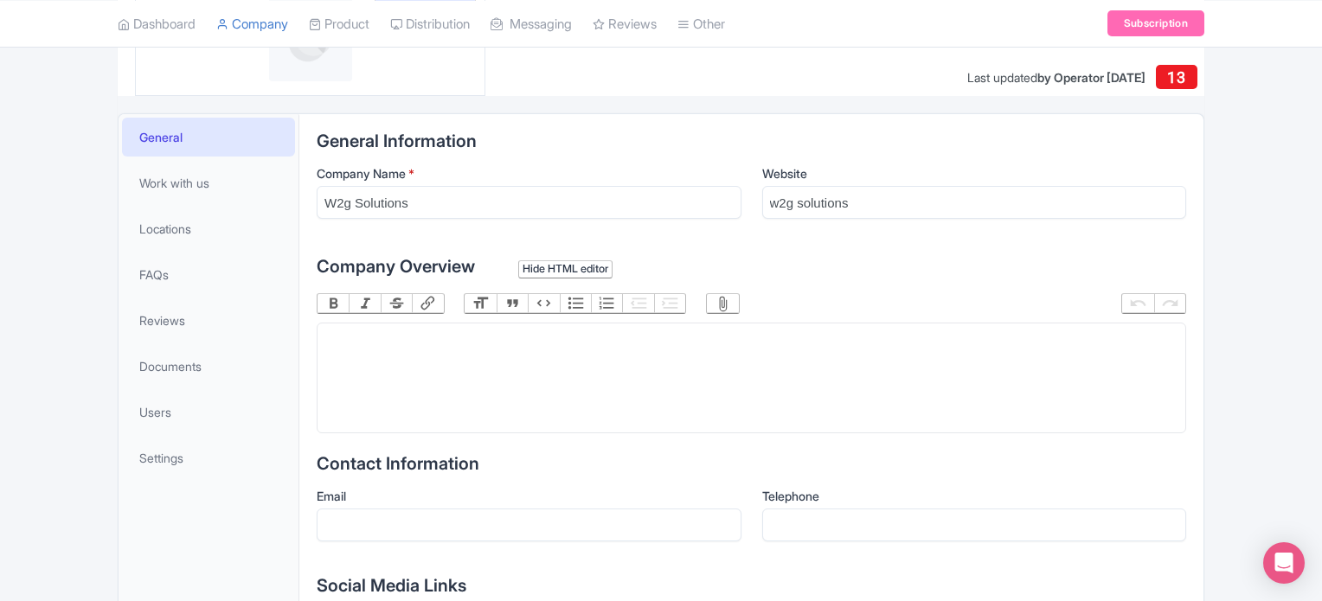
click at [454, 330] on trix-editor at bounding box center [752, 378] width 870 height 111
paste trix-editor "<div>W2G Solutions, a top Software Company in [GEOGRAPHIC_DATA], provides scala…"
type trix-editor "<div>W2G Solutions, a top Software Company in [GEOGRAPHIC_DATA], provides scala…"
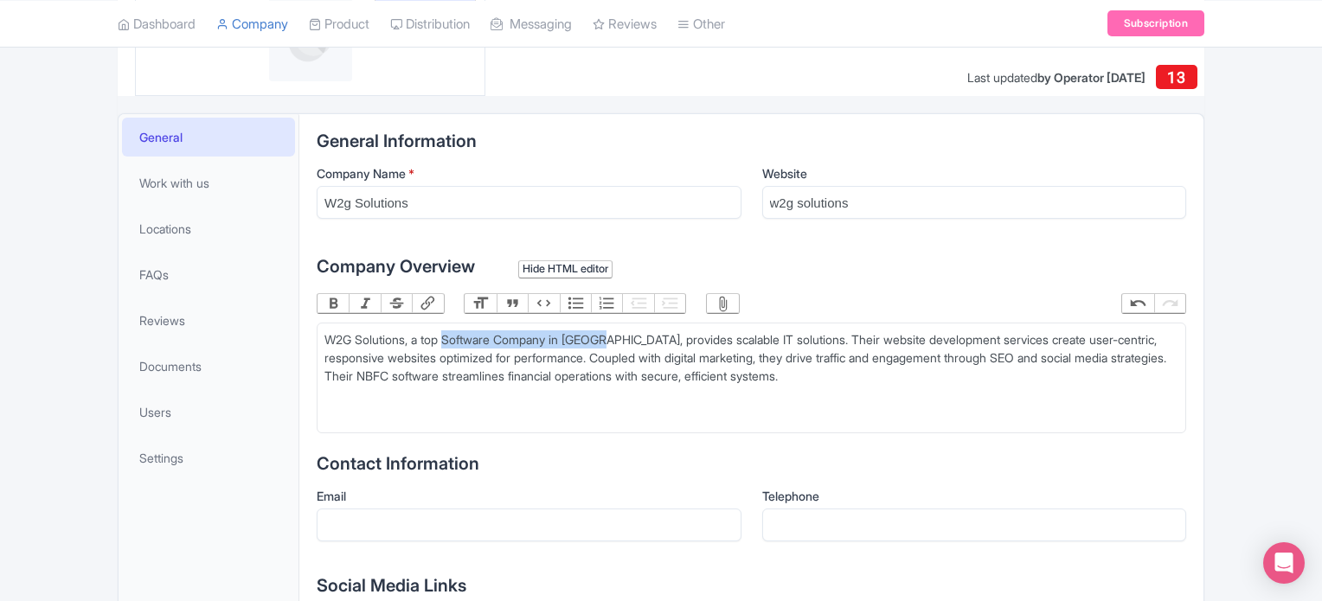
drag, startPoint x: 447, startPoint y: 338, endPoint x: 606, endPoint y: 333, distance: 159.3
click at [606, 333] on div "W2G Solutions, a top Software Company in [GEOGRAPHIC_DATA], provides scalable I…" at bounding box center [752, 367] width 854 height 73
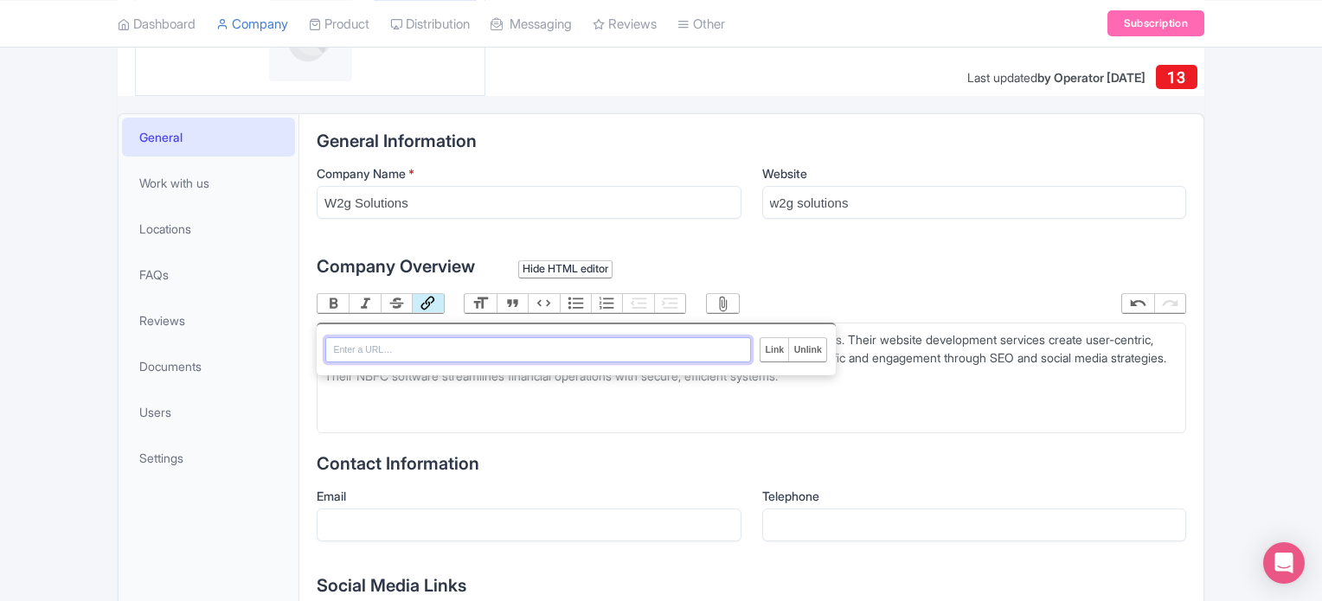
click at [431, 302] on button "Link" at bounding box center [427, 303] width 31 height 19
paste input "https://w2gsolutions.in"
type input "https://w2gsolutions.in"
click at [776, 345] on input "Link" at bounding box center [775, 349] width 28 height 23
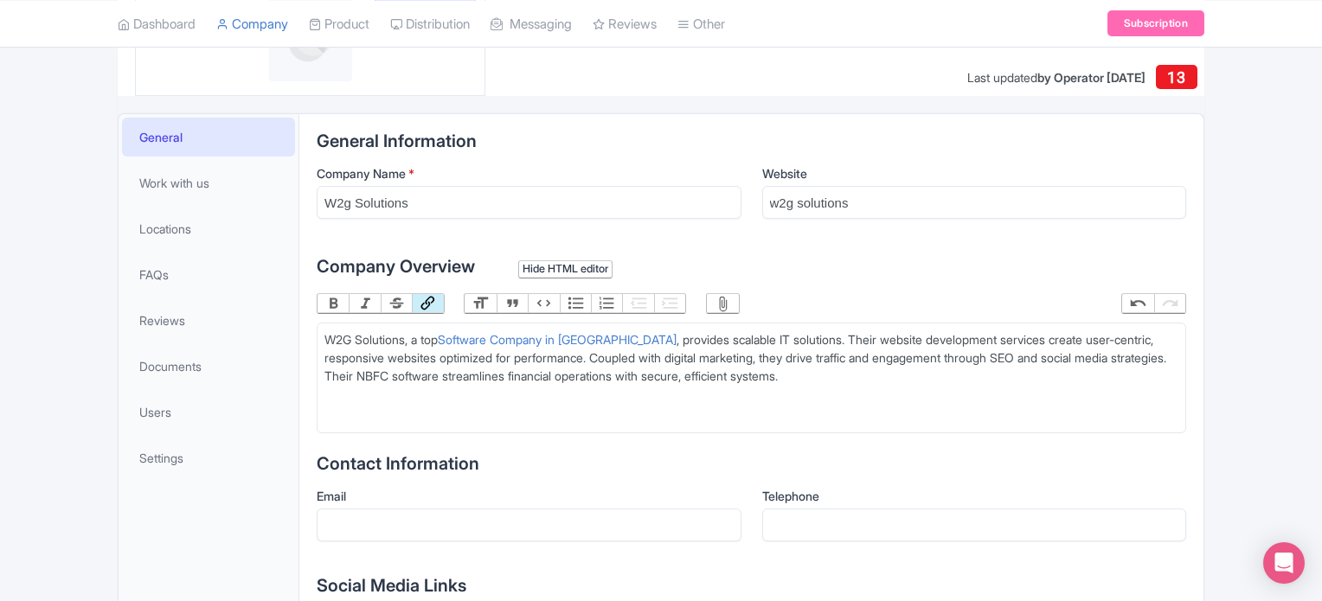
click at [711, 356] on div "W2G Solutions, a top Software Company in Delhi , provides scalable IT solutions…" at bounding box center [752, 367] width 854 height 73
drag, startPoint x: 724, startPoint y: 362, endPoint x: 742, endPoint y: 367, distance: 18.9
click at [734, 362] on div "W2G Solutions, a top Software Company in Delhi , provides scalable IT solutions…" at bounding box center [752, 367] width 854 height 73
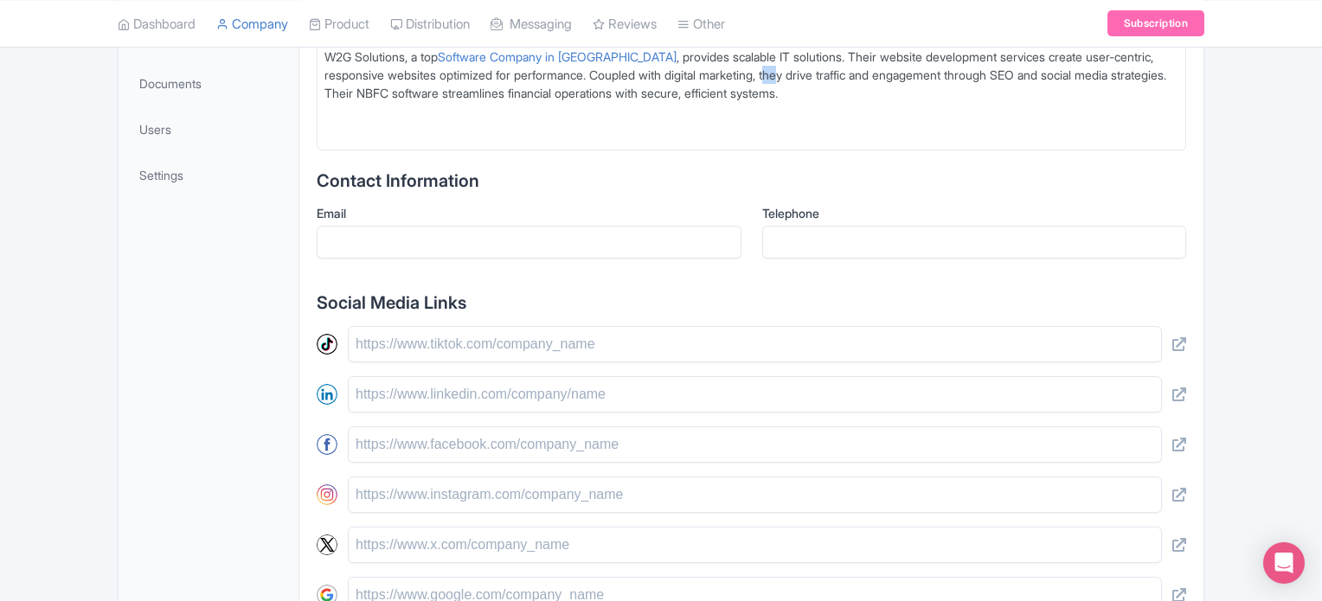
scroll to position [577, 0]
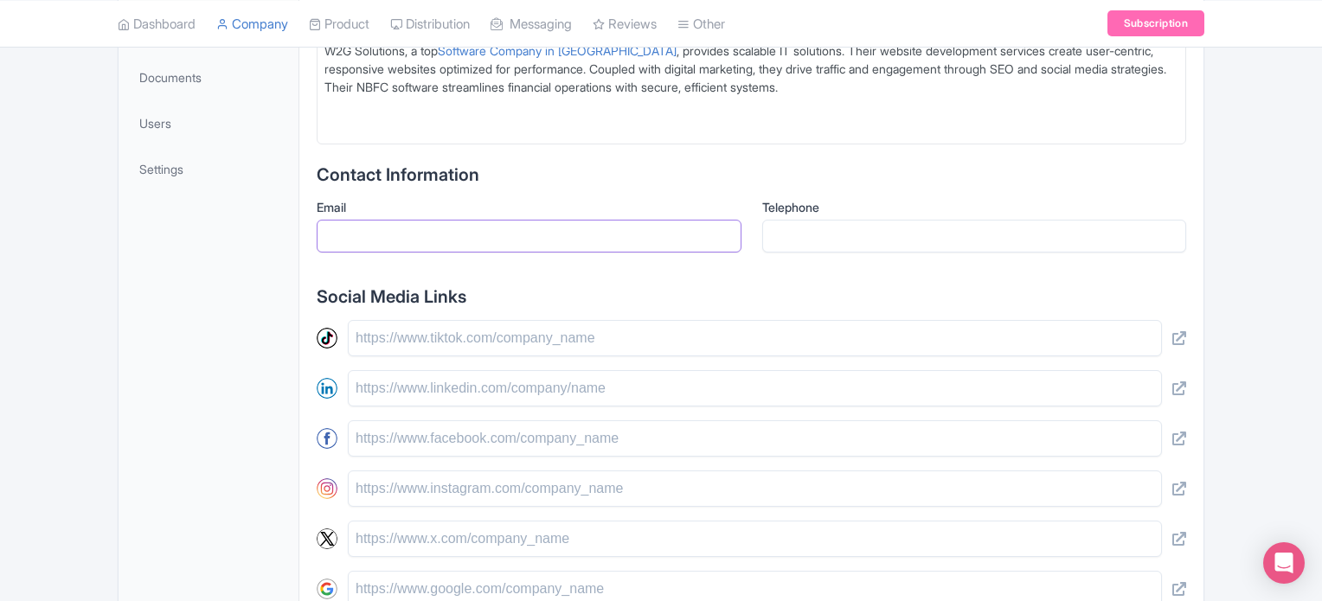
click at [514, 226] on input "Email" at bounding box center [529, 236] width 425 height 33
type input "akwebblogs@gmail.com"
type input "09953803290"
click at [481, 317] on div "Social Media Links" at bounding box center [752, 497] width 870 height 421
click at [481, 321] on input "text" at bounding box center [755, 338] width 814 height 36
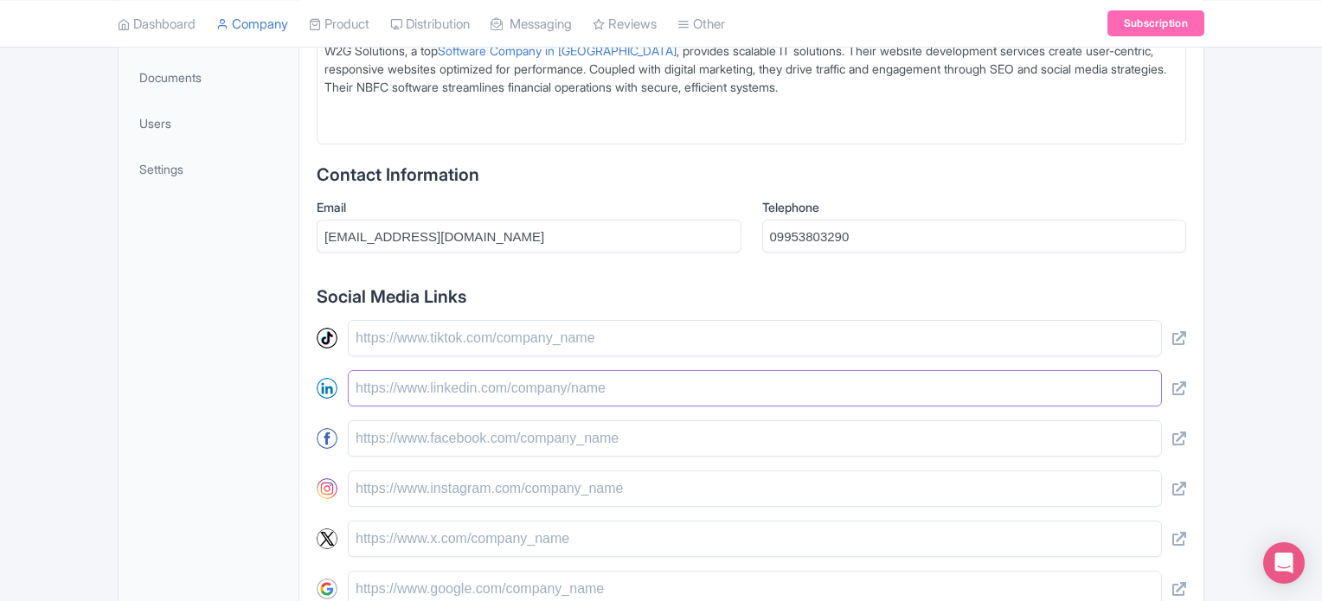
click at [389, 387] on input "text" at bounding box center [755, 388] width 814 height 36
type input "W2g Solutions"
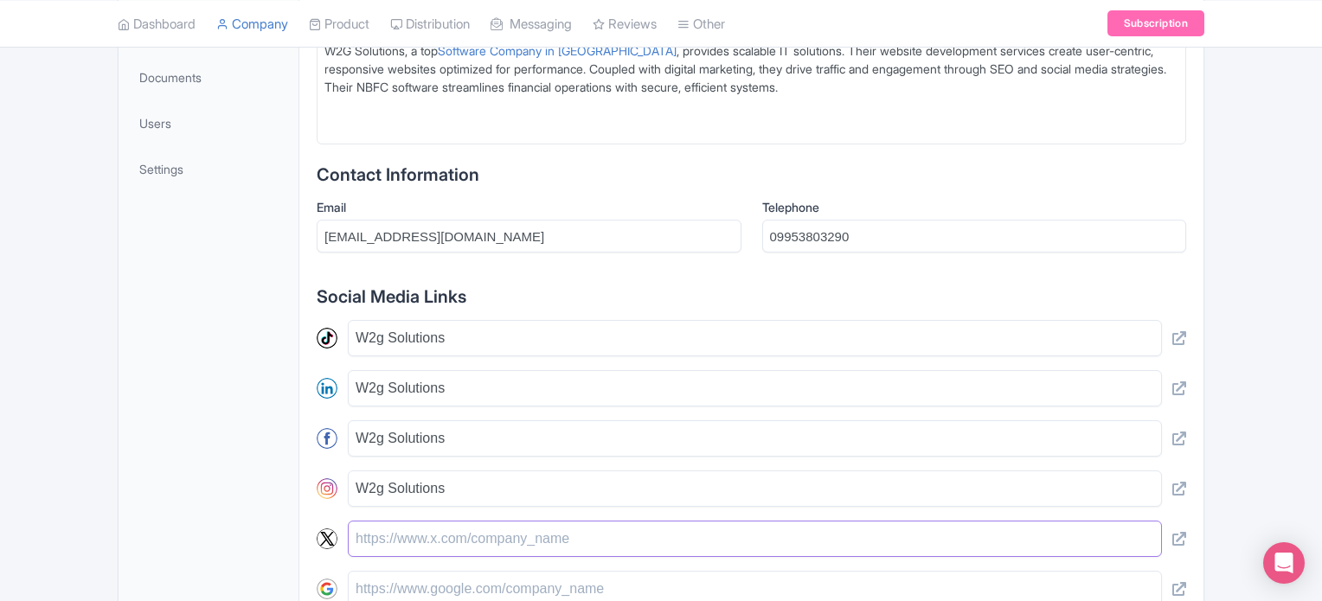
type input "W2g Solutions"
click at [450, 424] on input "W2g Solutions" at bounding box center [755, 439] width 814 height 36
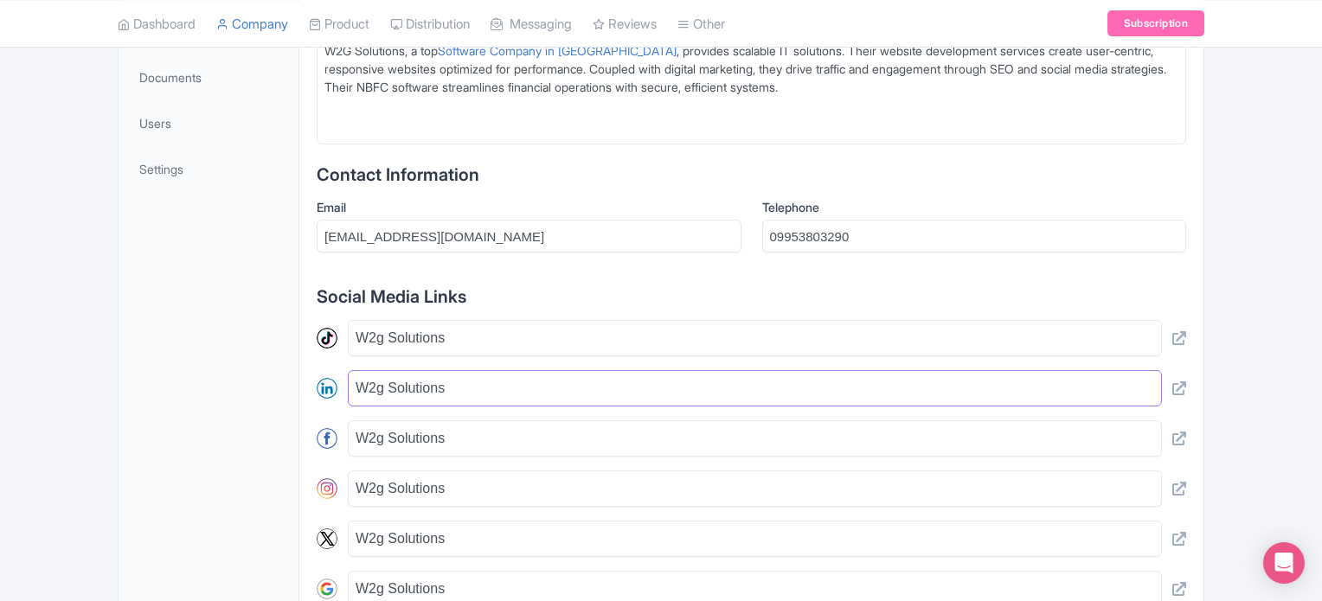
click at [450, 401] on input "W2g Solutions" at bounding box center [755, 388] width 814 height 36
click at [436, 338] on input "W2g Solutions" at bounding box center [755, 338] width 814 height 36
paste input "[URL][DOMAIN_NAME]"
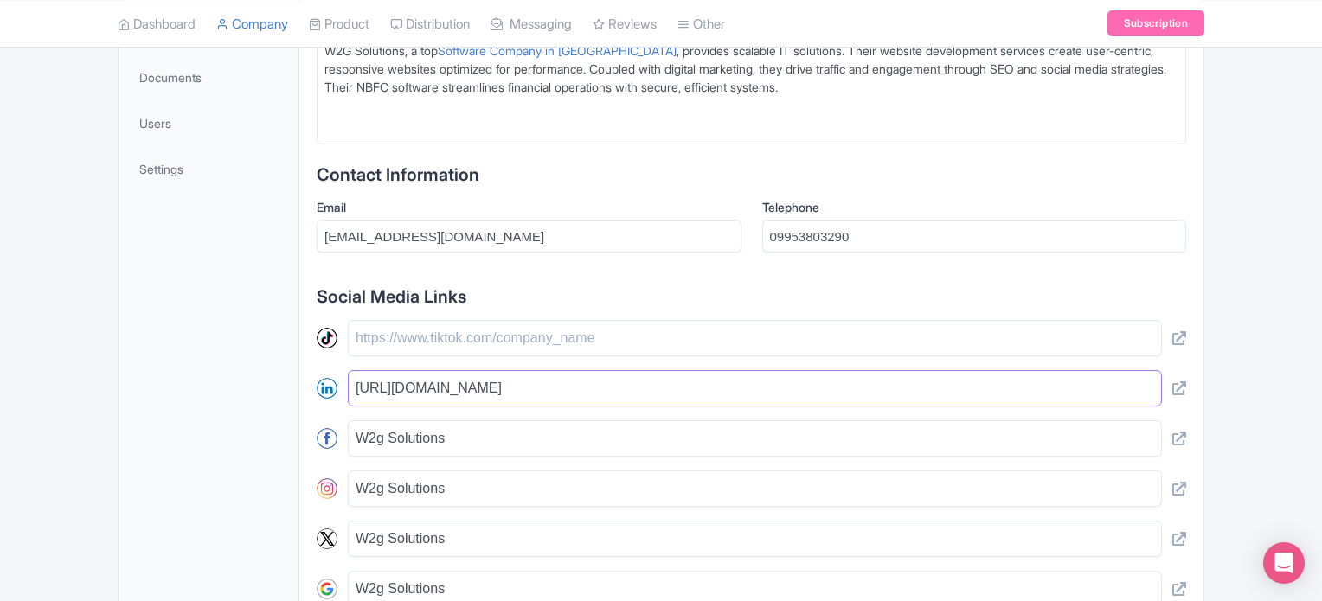
type input "[URL][DOMAIN_NAME]"
paste input "[URL][DOMAIN_NAME]"
type input "[URL][DOMAIN_NAME]"
paste input "[URL][DOMAIN_NAME]"
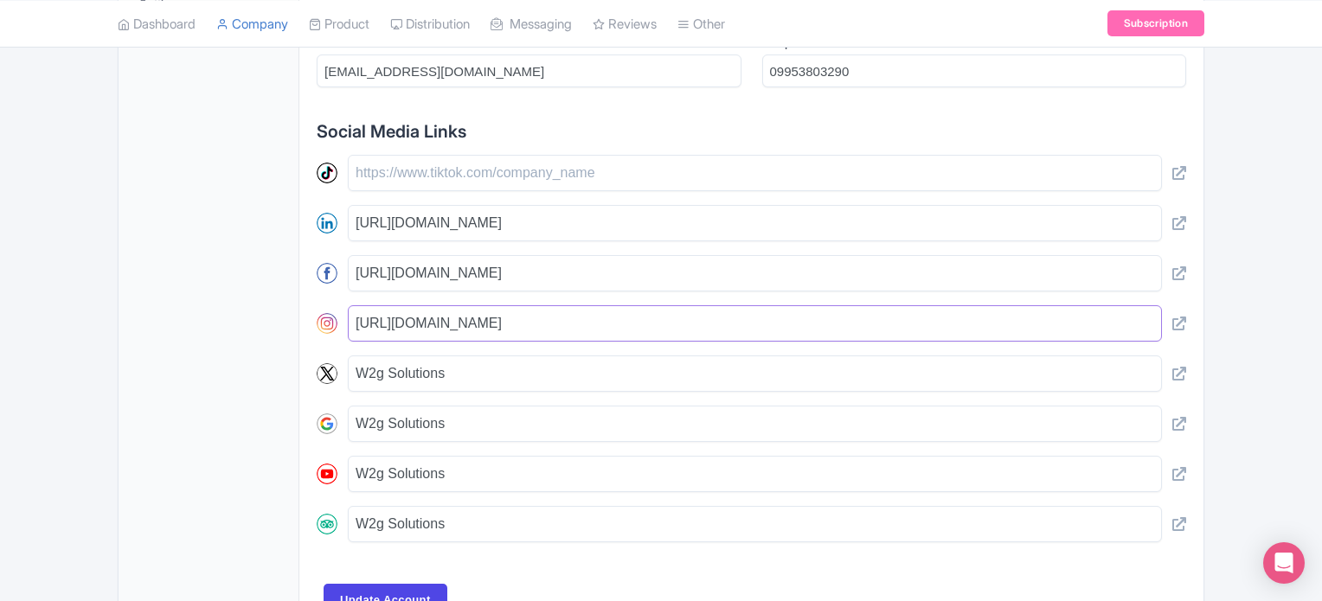
scroll to position [852, 0]
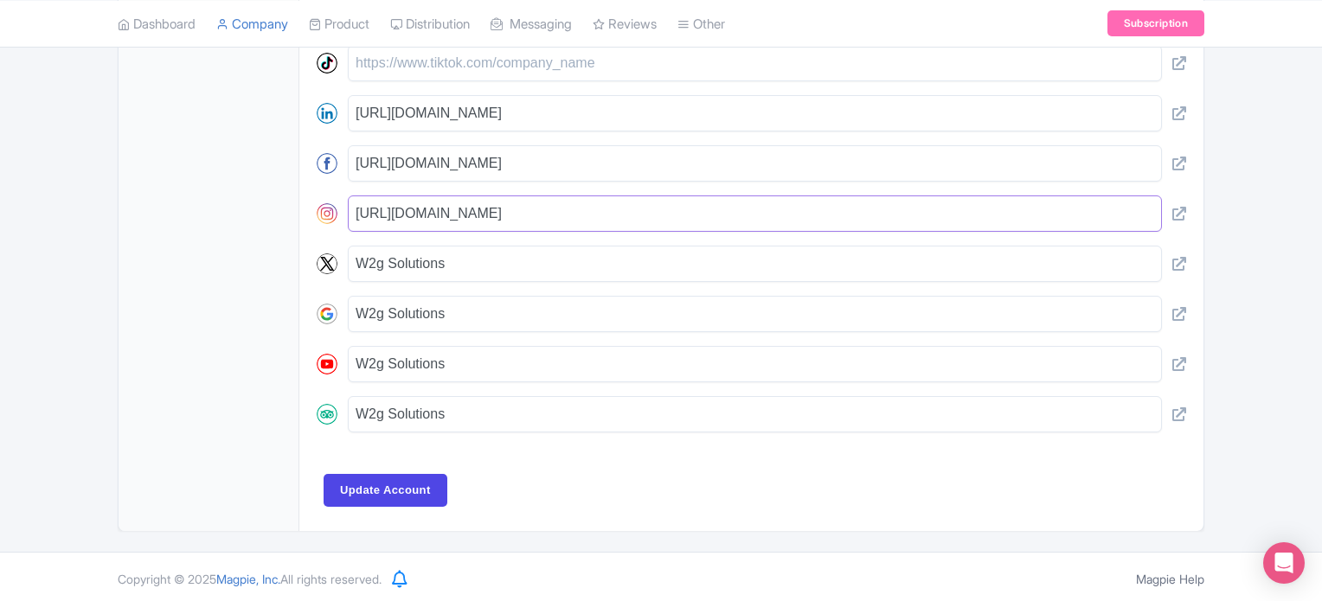
type input "[URL][DOMAIN_NAME]"
paste input "[URL][DOMAIN_NAME]"
type input "[URL][DOMAIN_NAME]"
click at [448, 311] on input "W2g Solutions" at bounding box center [755, 314] width 814 height 36
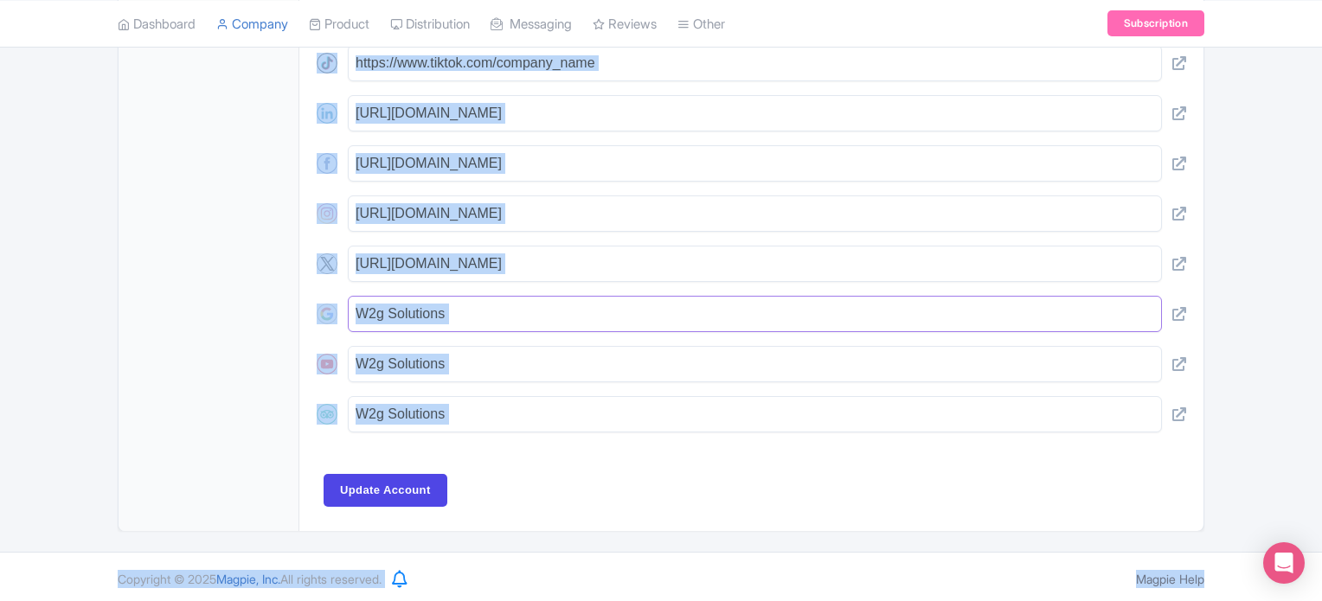
click at [448, 311] on input "W2g Solutions" at bounding box center [755, 314] width 814 height 36
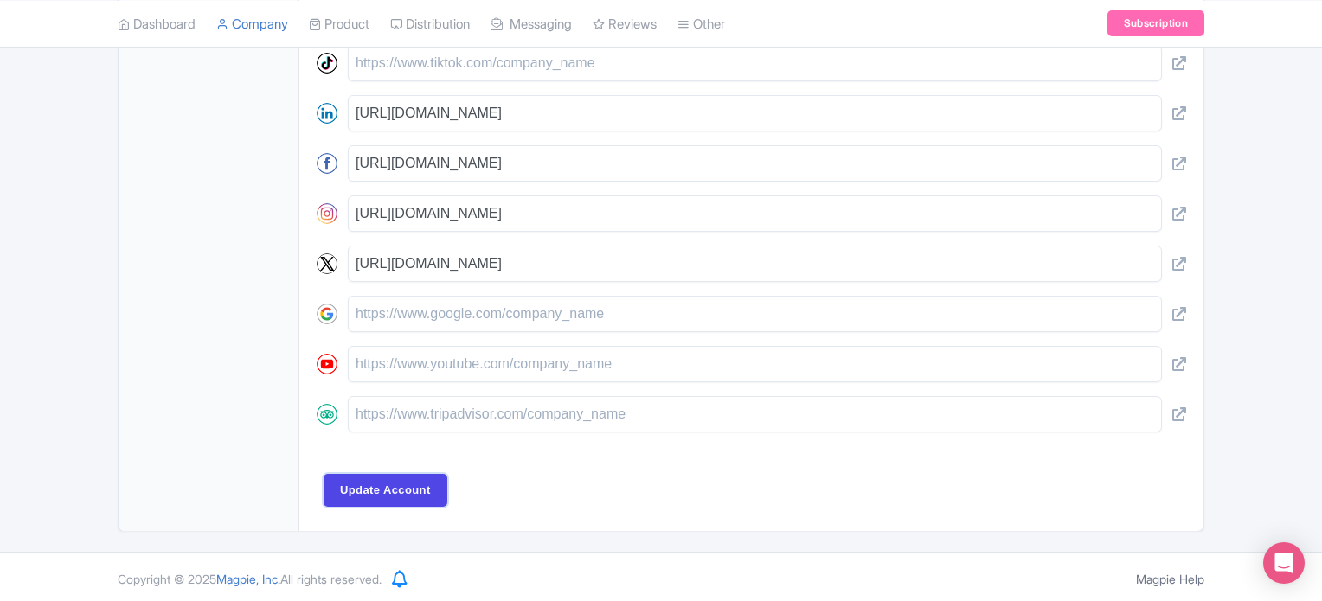
click at [324, 474] on input "Update Account" at bounding box center [386, 490] width 124 height 33
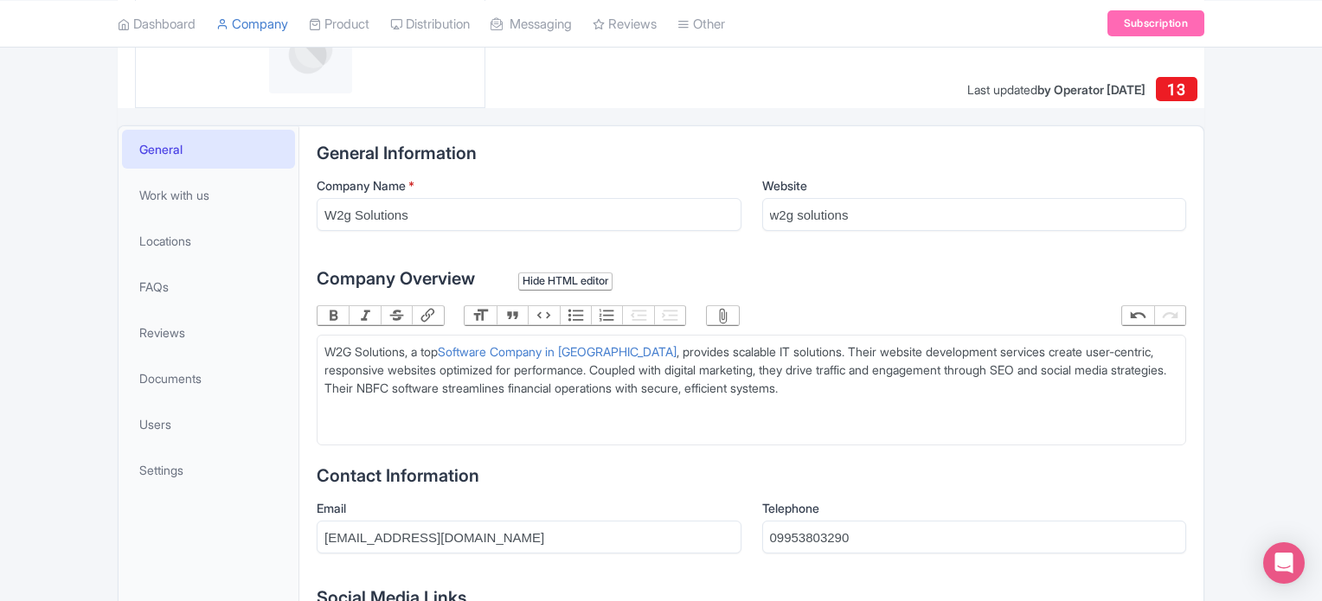
scroll to position [0, 0]
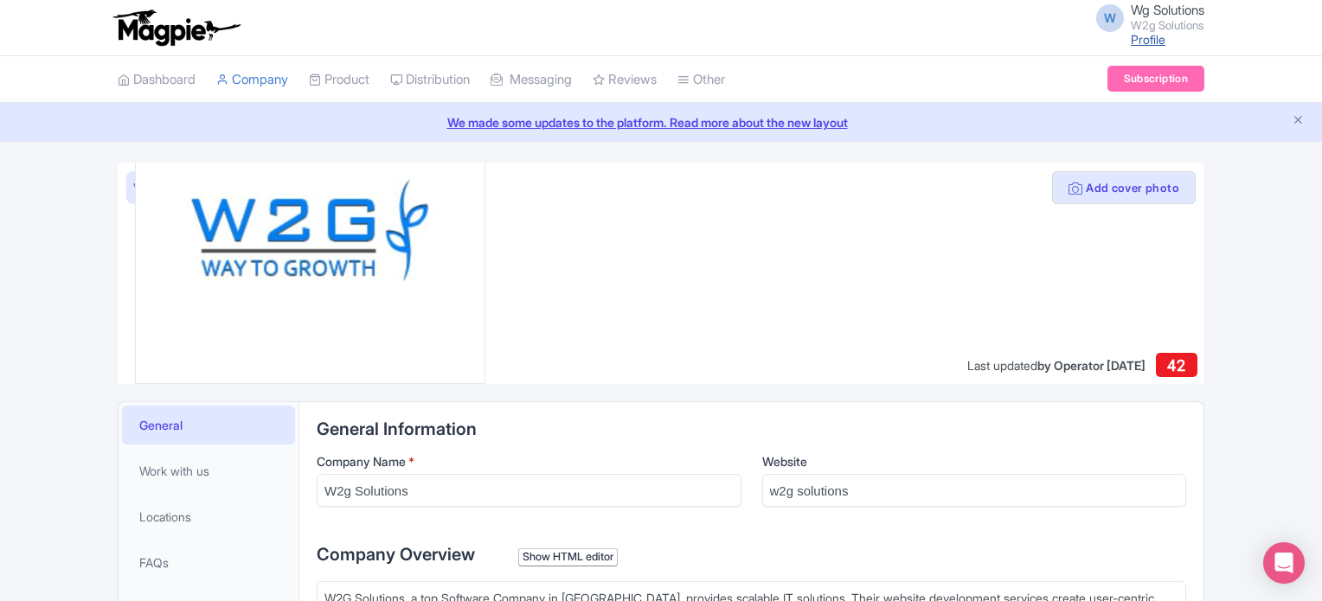
click at [1152, 34] on link "Profile" at bounding box center [1148, 39] width 35 height 15
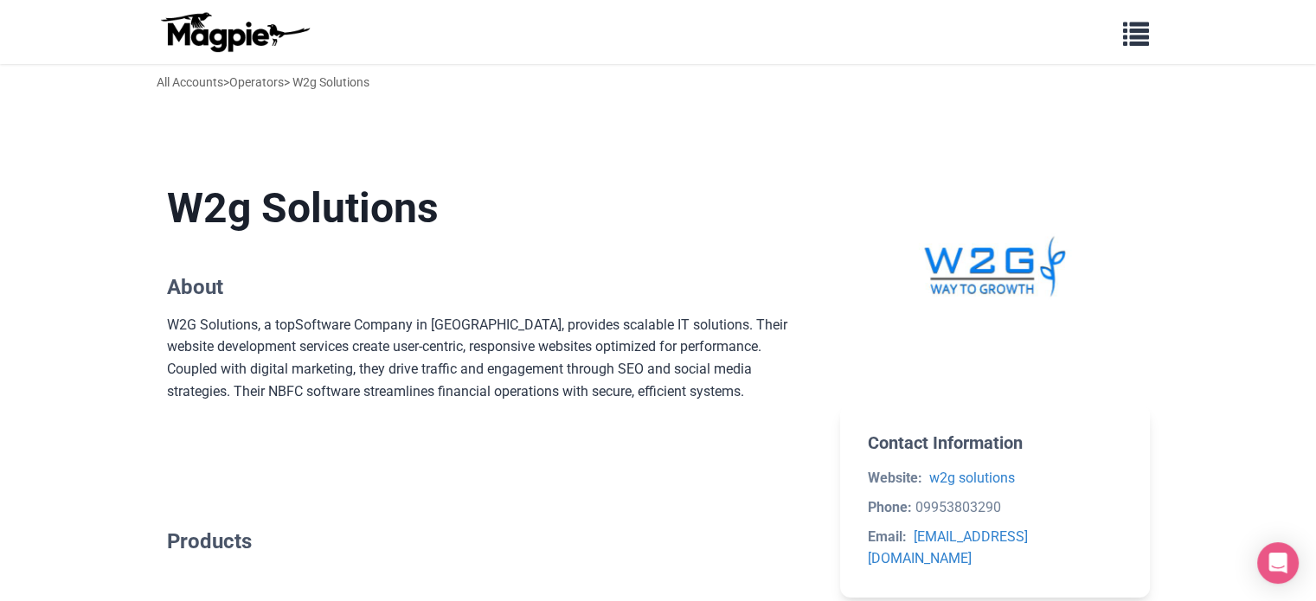
scroll to position [239, 0]
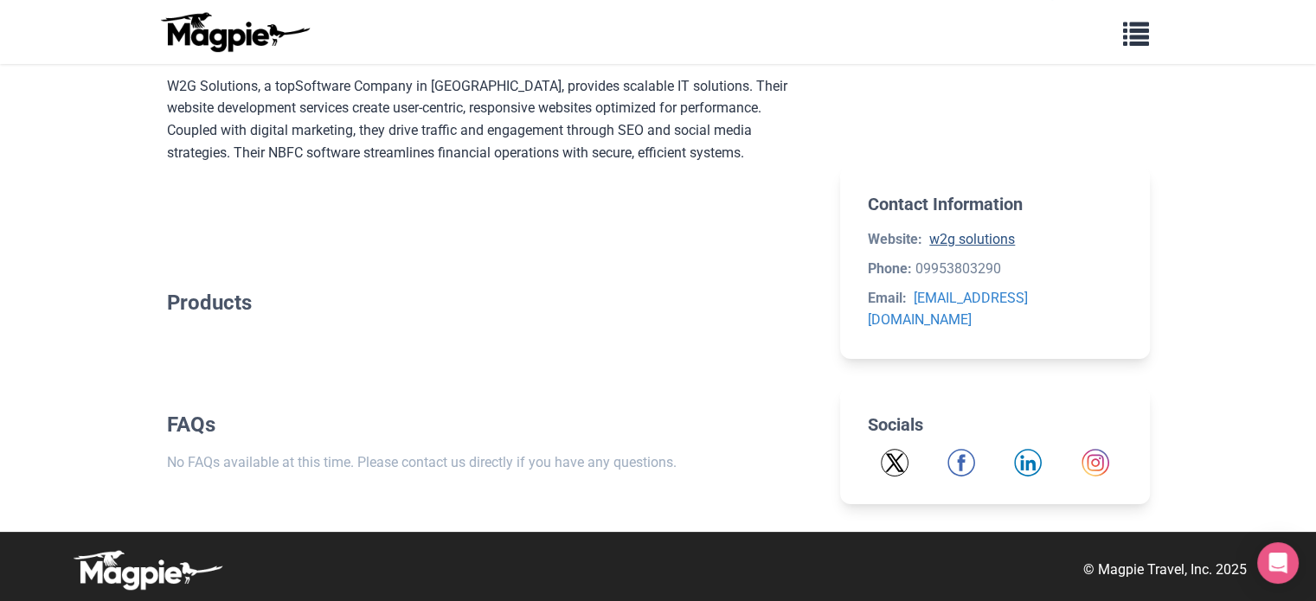
click at [954, 240] on link "w2g solutions" at bounding box center [973, 239] width 86 height 16
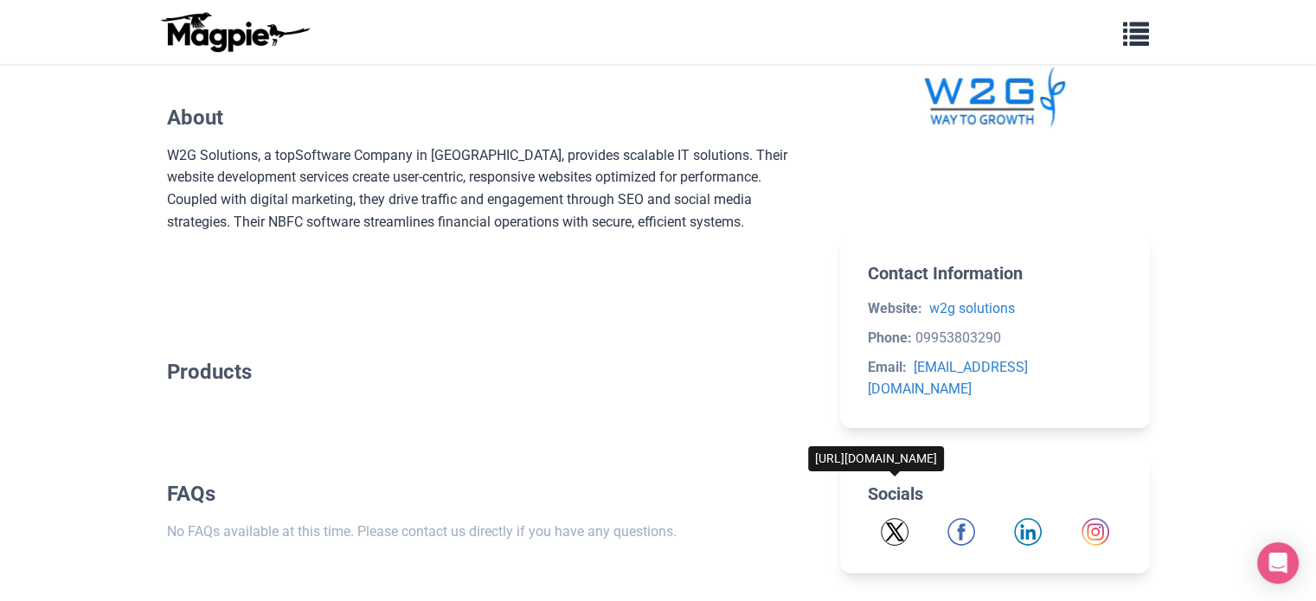
scroll to position [0, 0]
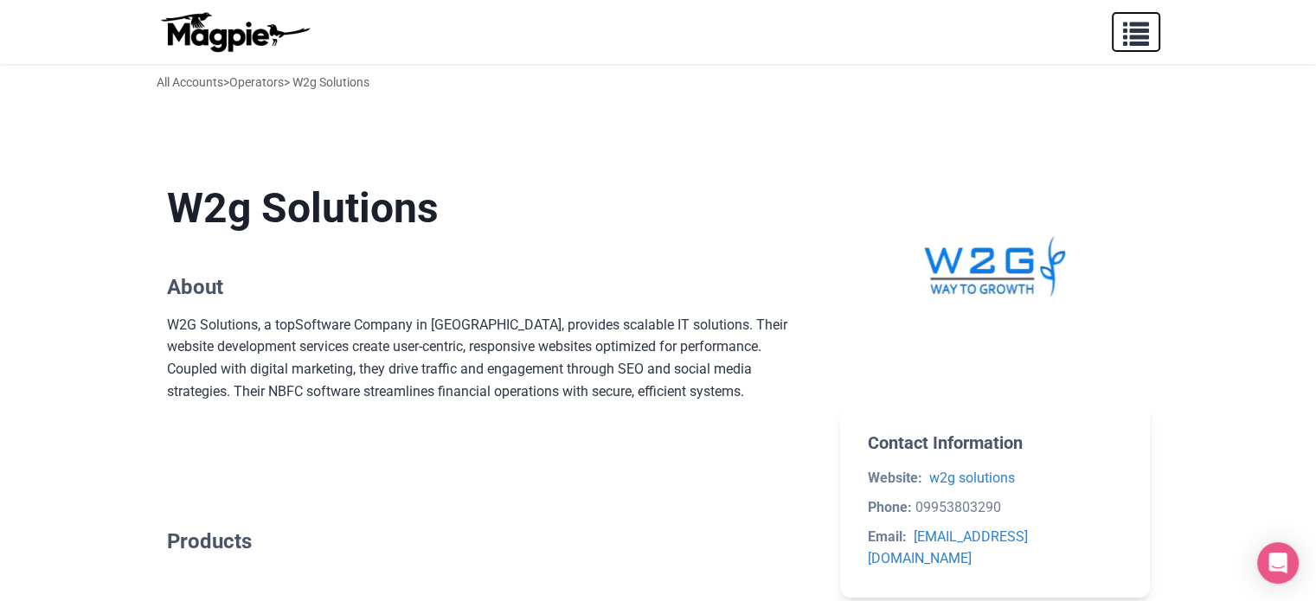
click at [1135, 37] on span "button" at bounding box center [1136, 30] width 26 height 26
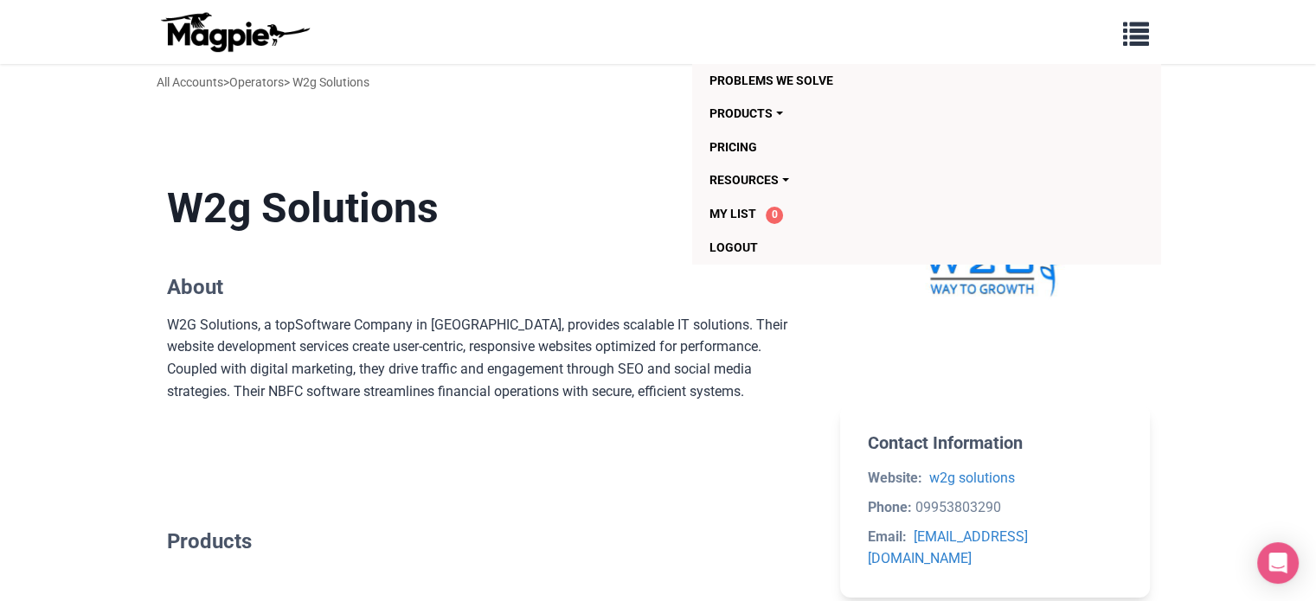
click at [485, 142] on main "W2g Solutions About W2G Solutions, a top Software Company in Delhi , provides s…" at bounding box center [658, 449] width 1039 height 642
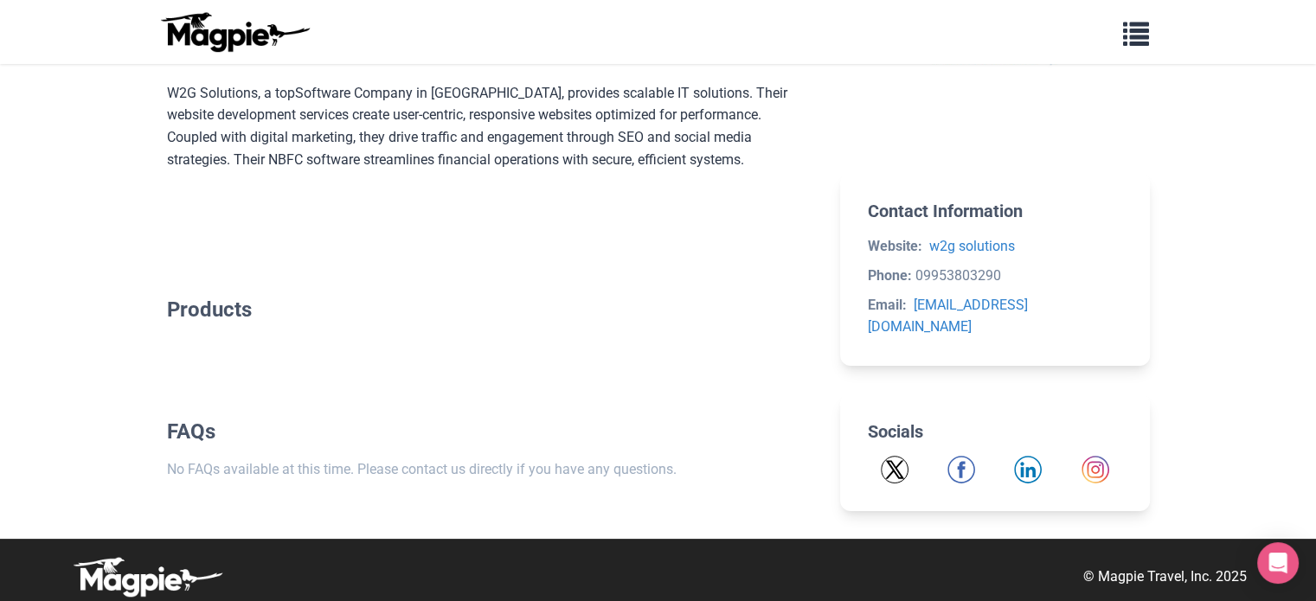
scroll to position [239, 0]
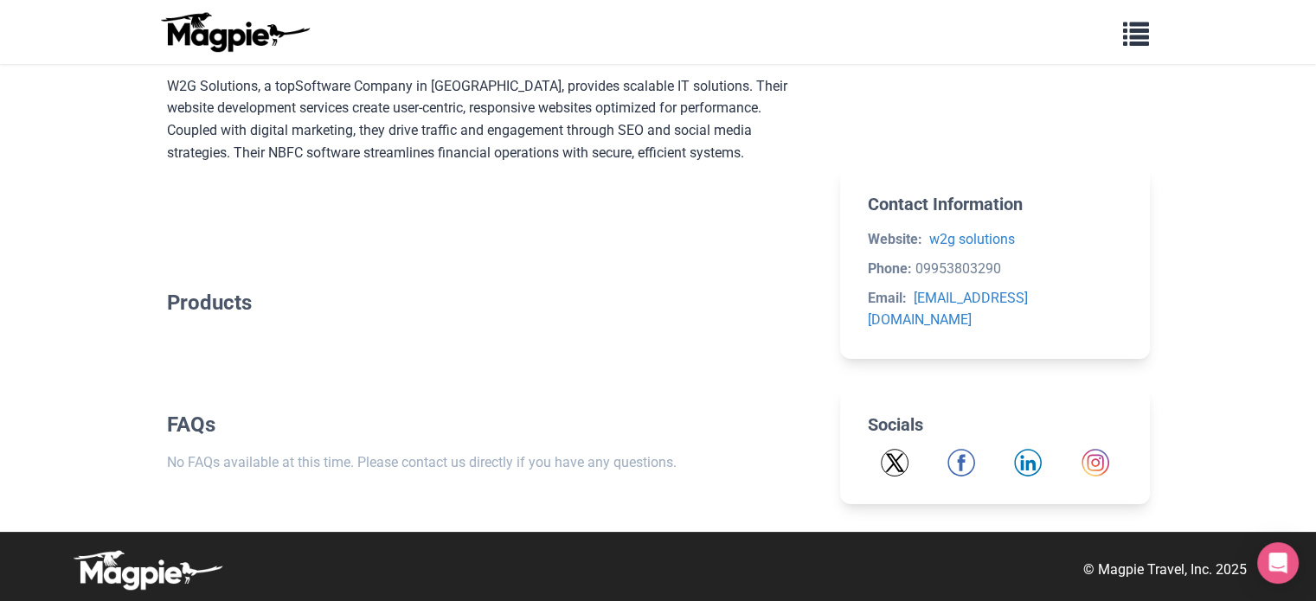
click at [350, 323] on section "Products" at bounding box center [490, 310] width 646 height 94
click at [817, 227] on div "W2g Solutions About W2G Solutions, a top Software Company in Delhi , provides s…" at bounding box center [658, 210] width 983 height 587
click at [820, 230] on div "W2g Solutions About W2G Solutions, a top Software Company in Delhi , provides s…" at bounding box center [658, 210] width 983 height 587
drag, startPoint x: 825, startPoint y: 231, endPoint x: 889, endPoint y: 205, distance: 69.1
click at [825, 228] on div "W2g Solutions About W2G Solutions, a top Software Company in Delhi , provides s…" at bounding box center [658, 210] width 983 height 587
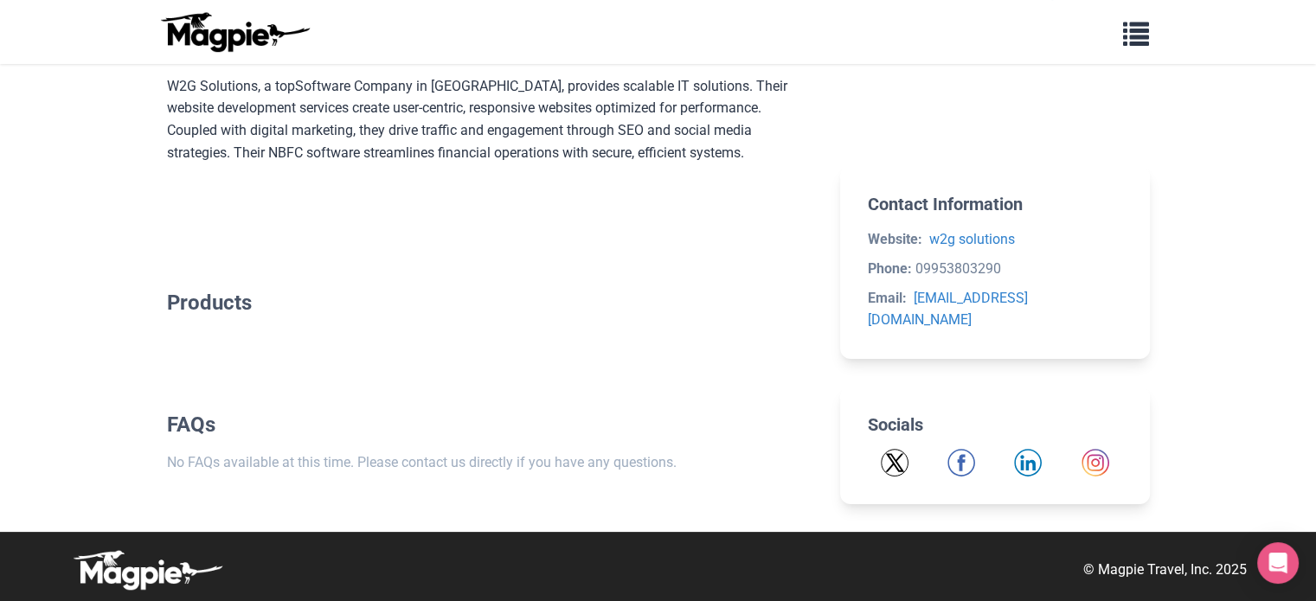
click at [891, 205] on h2 "Contact Information" at bounding box center [995, 204] width 254 height 21
drag, startPoint x: 792, startPoint y: 166, endPoint x: 970, endPoint y: 51, distance: 212.2
click at [790, 165] on div "W2G Solutions, a top Software Company in Delhi , provides scalable IT solutions…" at bounding box center [490, 141] width 646 height 133
click at [1119, 35] on button "button" at bounding box center [1136, 32] width 48 height 40
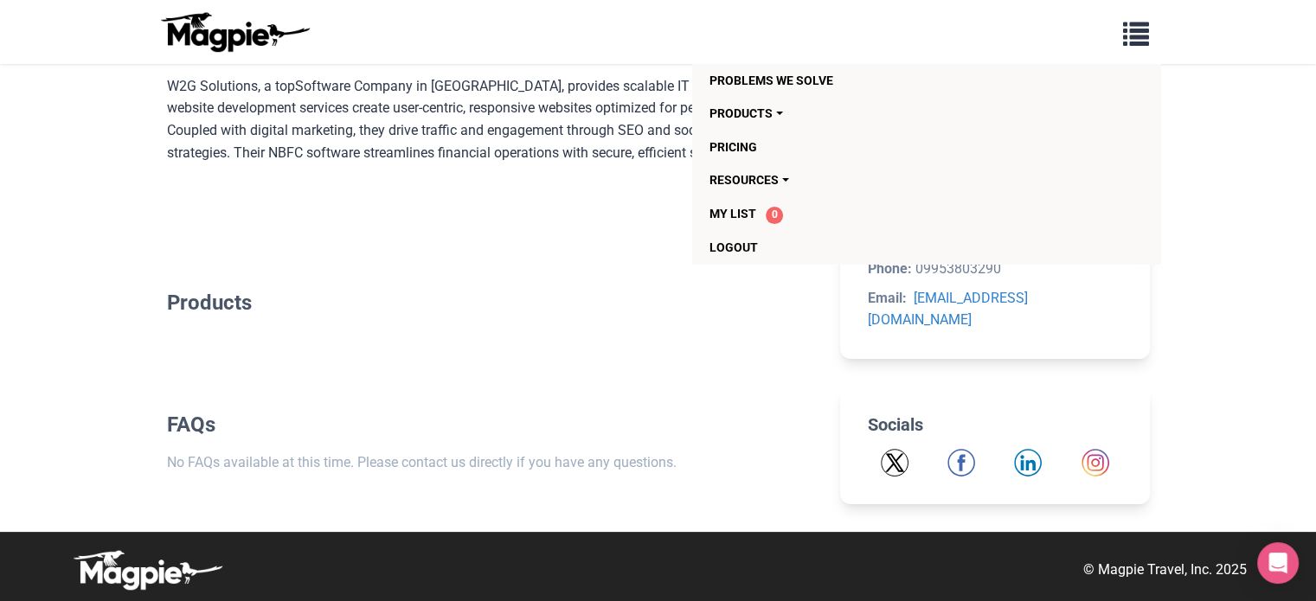
click at [535, 338] on section "Products" at bounding box center [490, 310] width 646 height 94
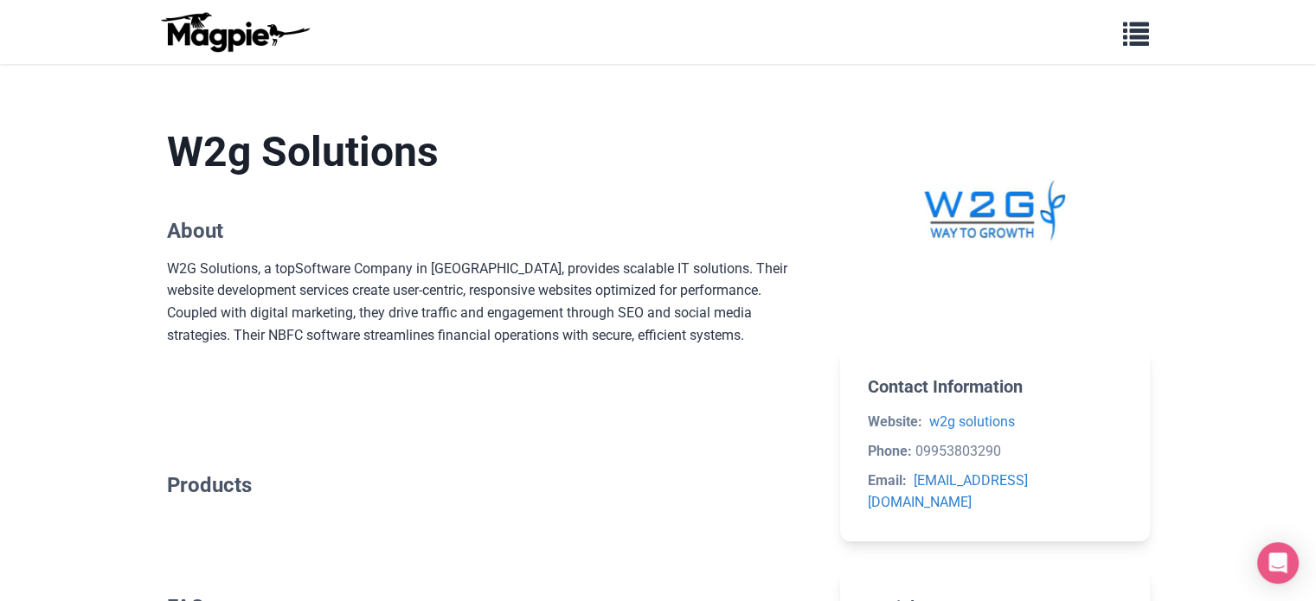
scroll to position [0, 0]
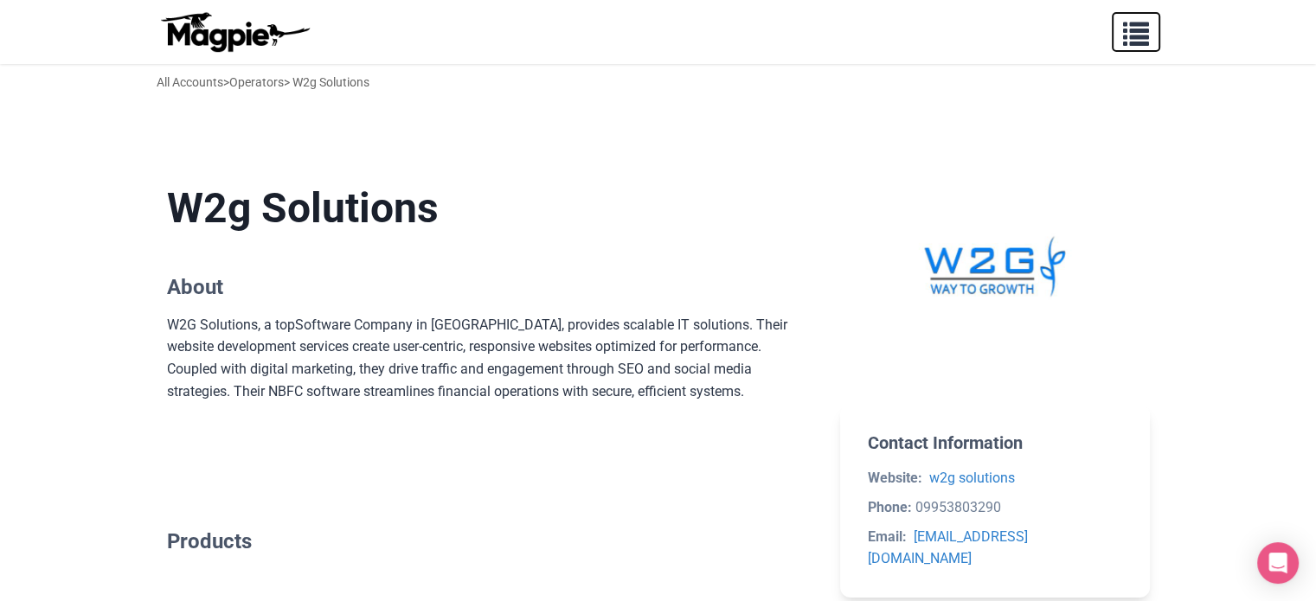
click at [1139, 37] on span "button" at bounding box center [1136, 30] width 26 height 26
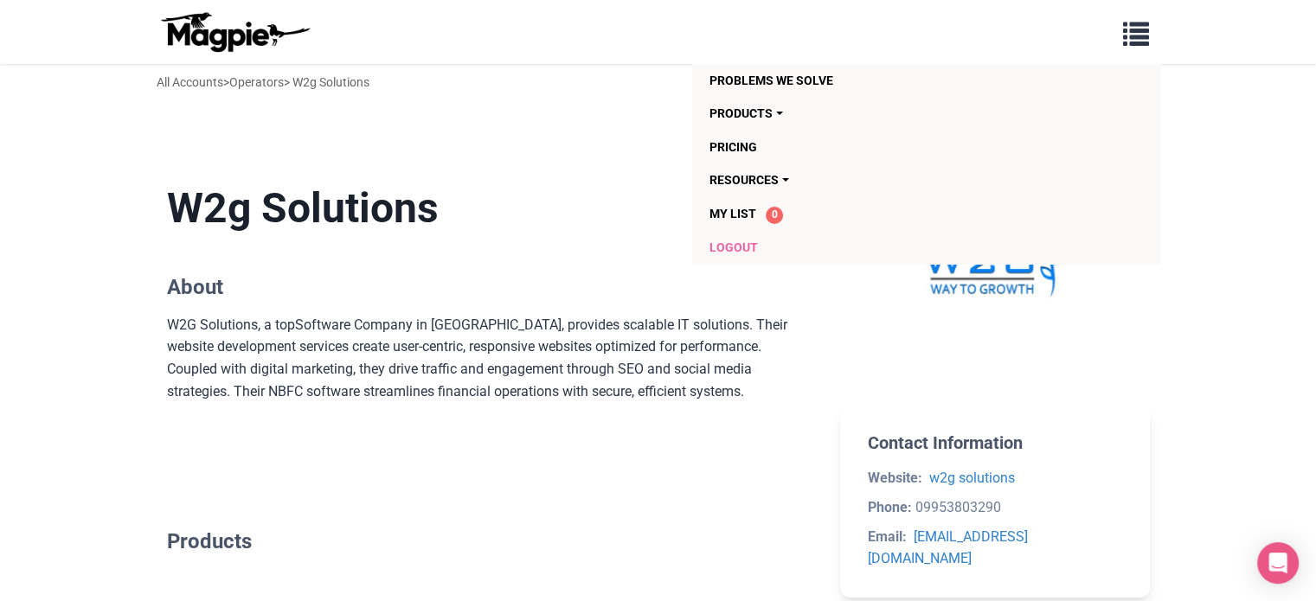
click at [749, 252] on link "Logout" at bounding box center [827, 247] width 235 height 33
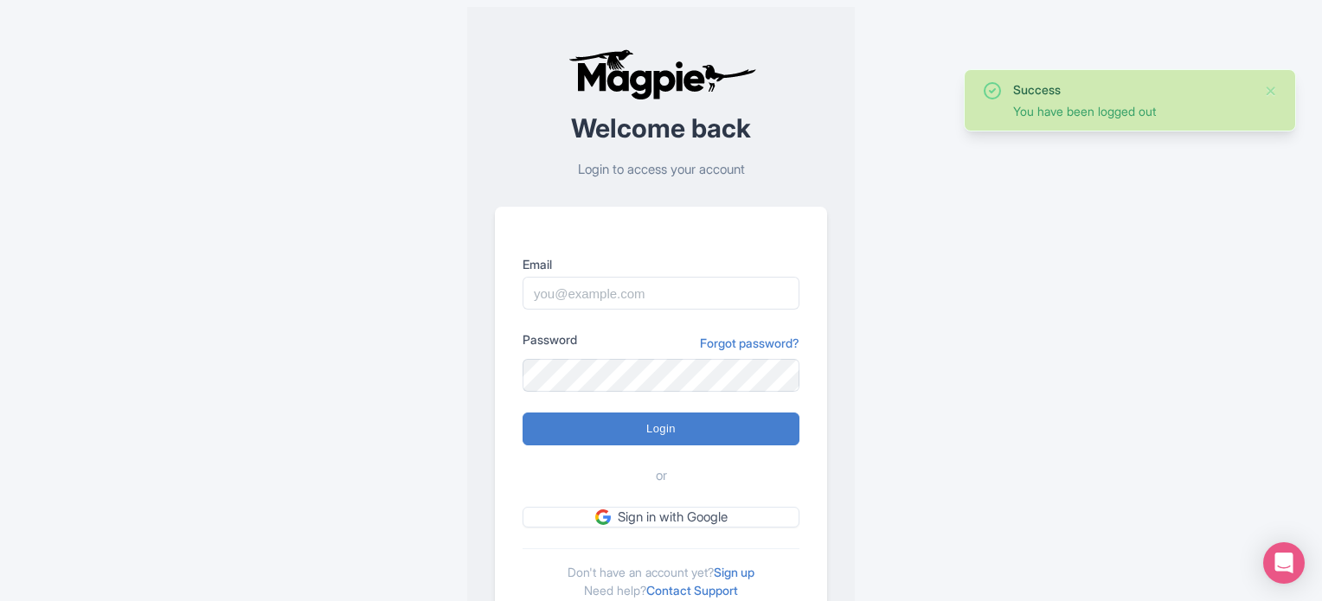
click at [682, 300] on input "Email" at bounding box center [661, 293] width 277 height 33
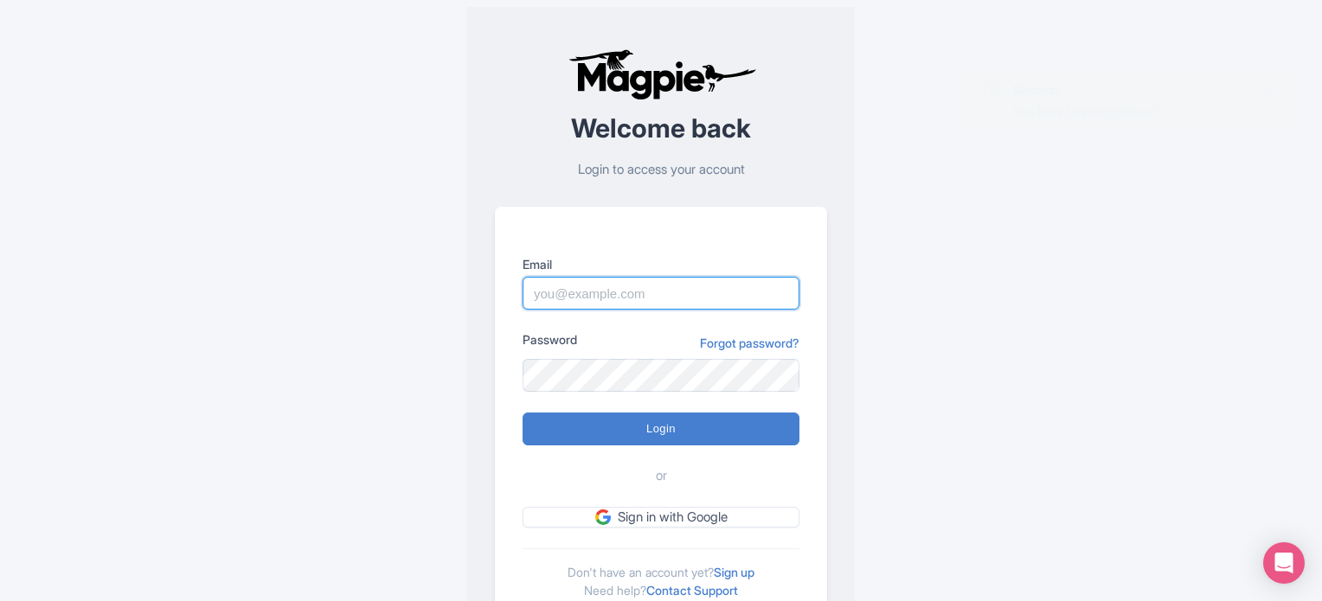
paste input "[EMAIL_ADDRESS][DOMAIN_NAME]"
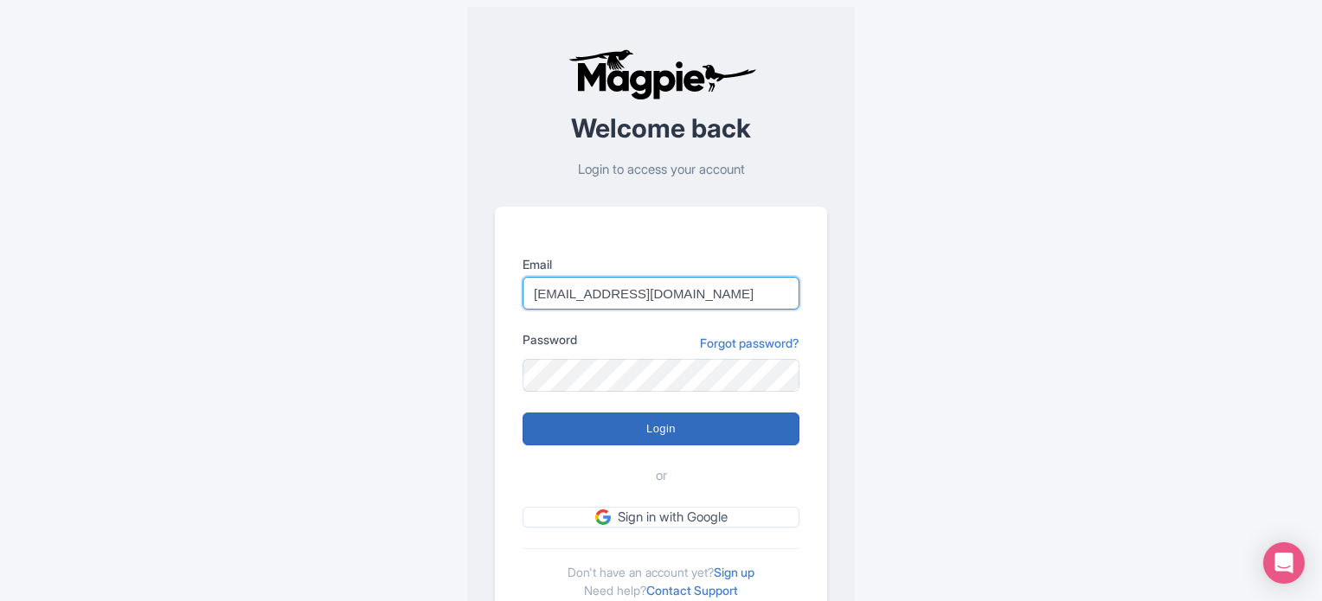
type input "akwebblogs@gmail.com"
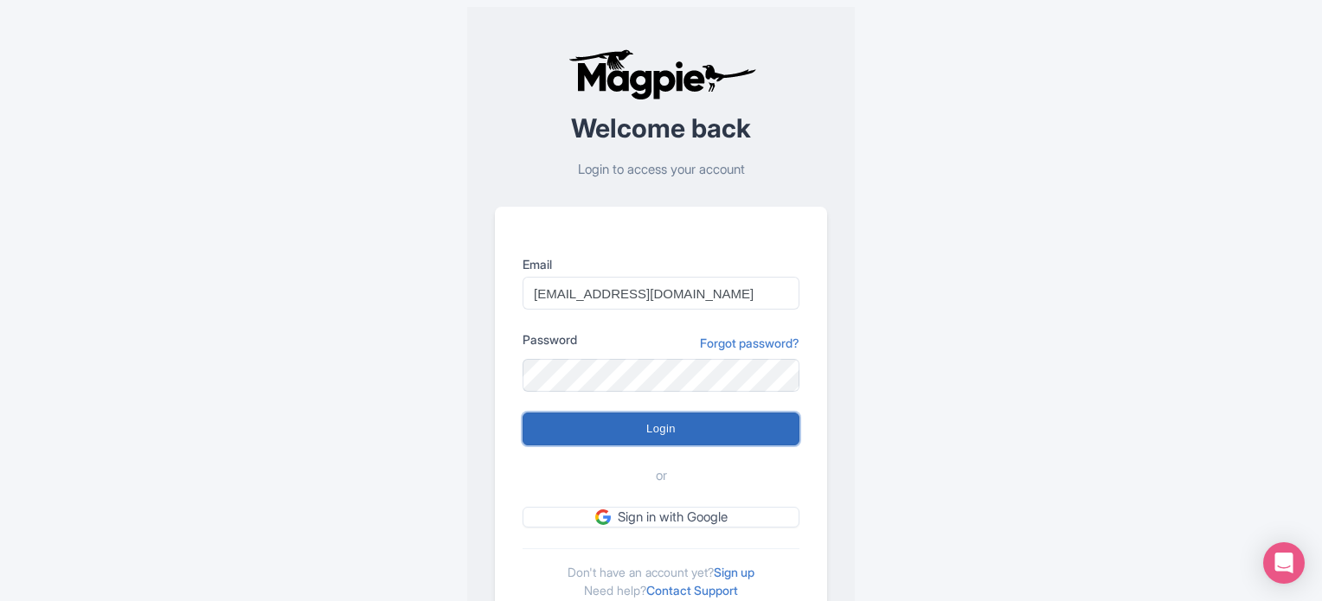
click at [657, 422] on input "Login" at bounding box center [661, 429] width 277 height 33
type input "Logging in..."
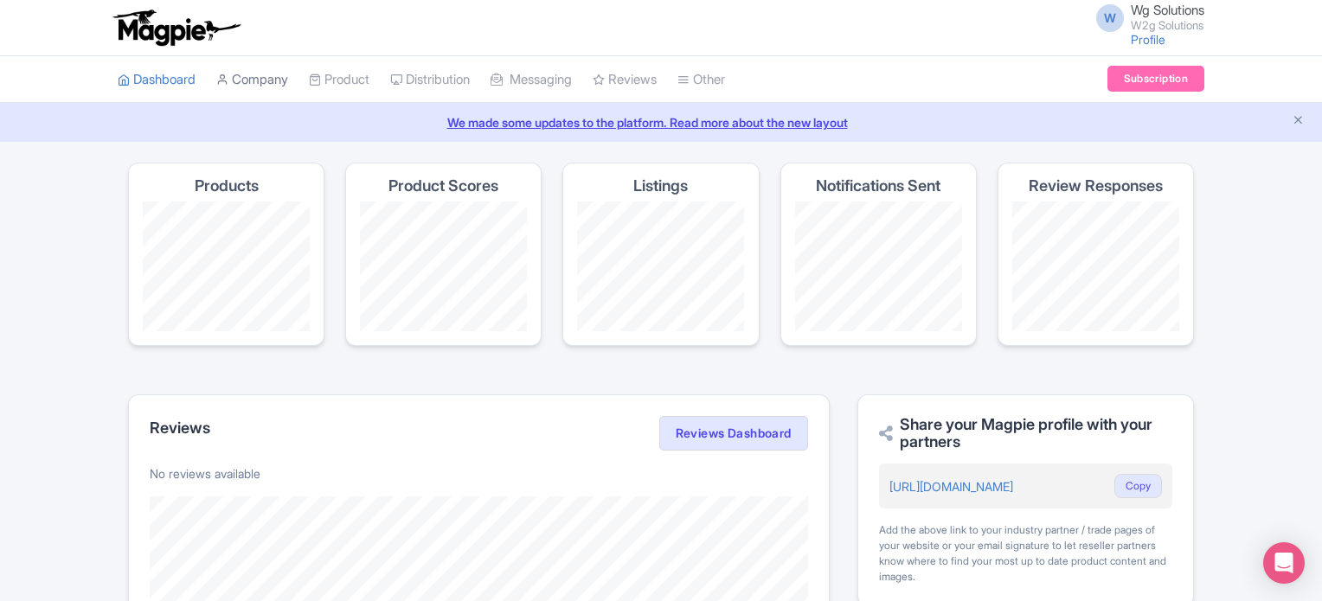
click at [279, 79] on link "Company" at bounding box center [252, 80] width 72 height 48
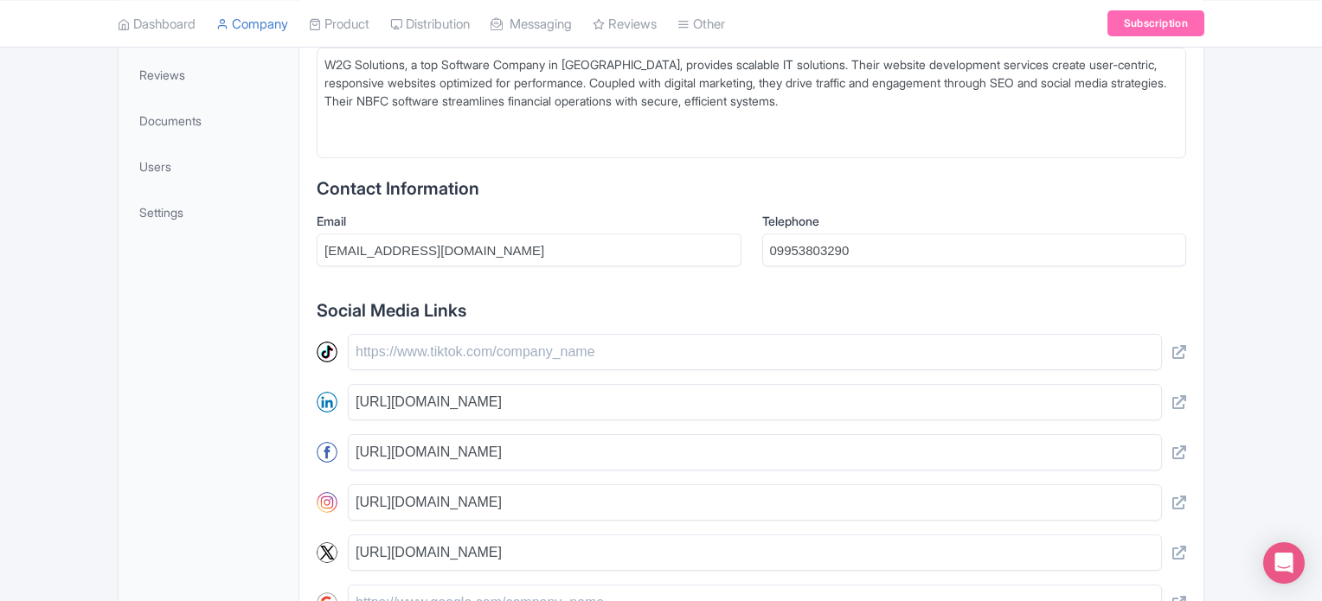
scroll to position [246, 0]
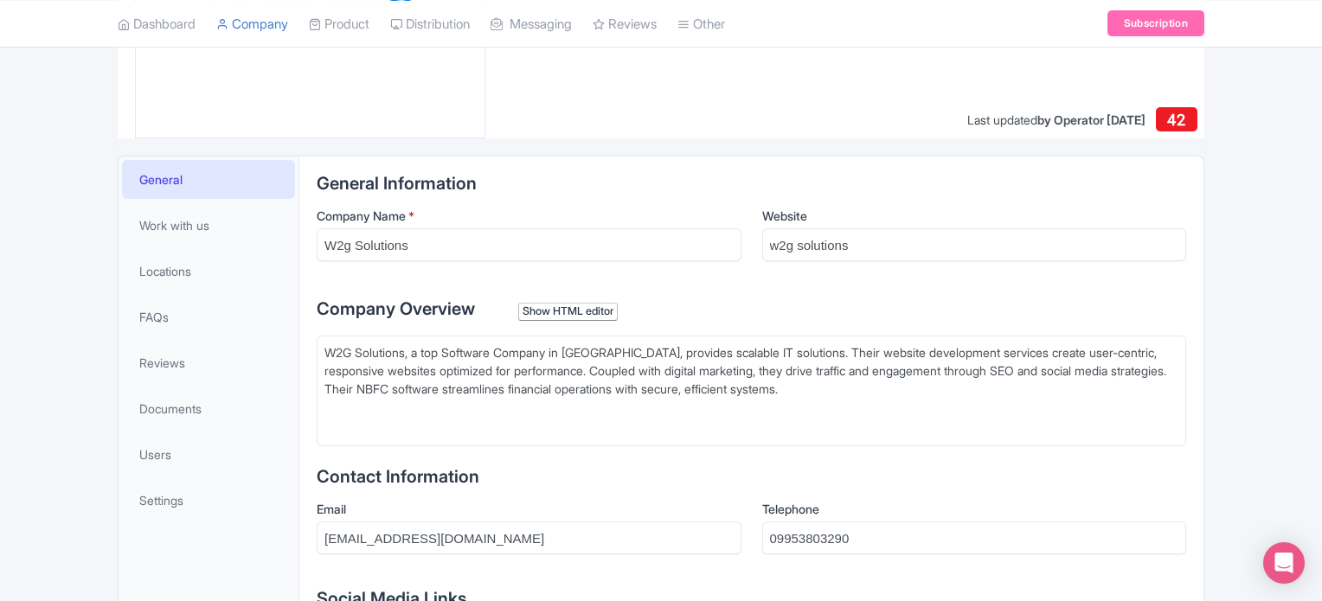
click at [511, 345] on div "W2G Solutions, a top Software Company in [GEOGRAPHIC_DATA], provides scalable I…" at bounding box center [752, 380] width 854 height 73
click at [561, 350] on div "W2G Solutions, a top Software Company in [GEOGRAPHIC_DATA], provides scalable I…" at bounding box center [752, 380] width 854 height 73
click at [556, 308] on div "Show HTML editor" at bounding box center [568, 312] width 100 height 18
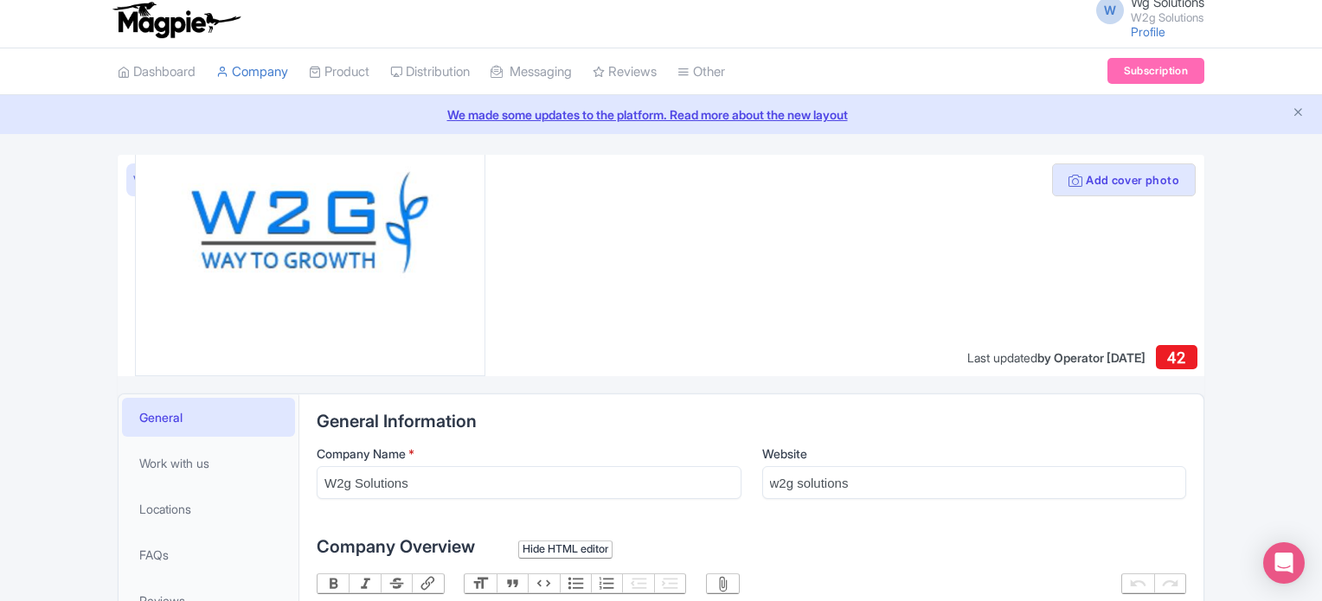
scroll to position [0, 0]
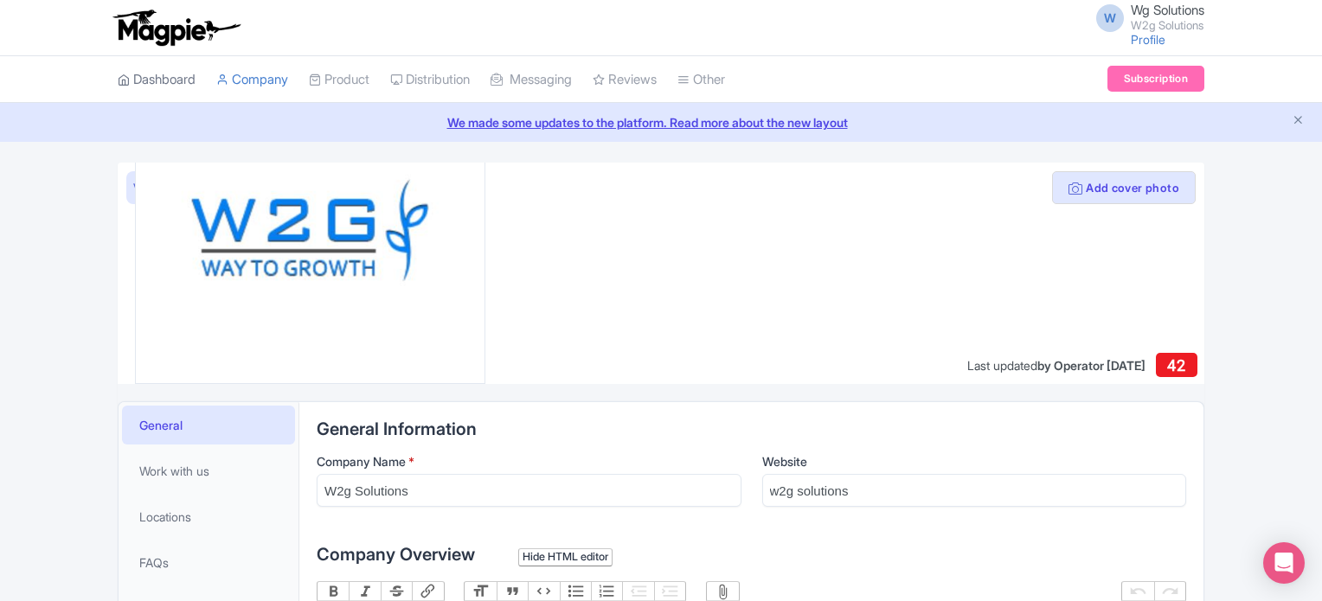
click at [171, 74] on link "Dashboard" at bounding box center [157, 80] width 78 height 48
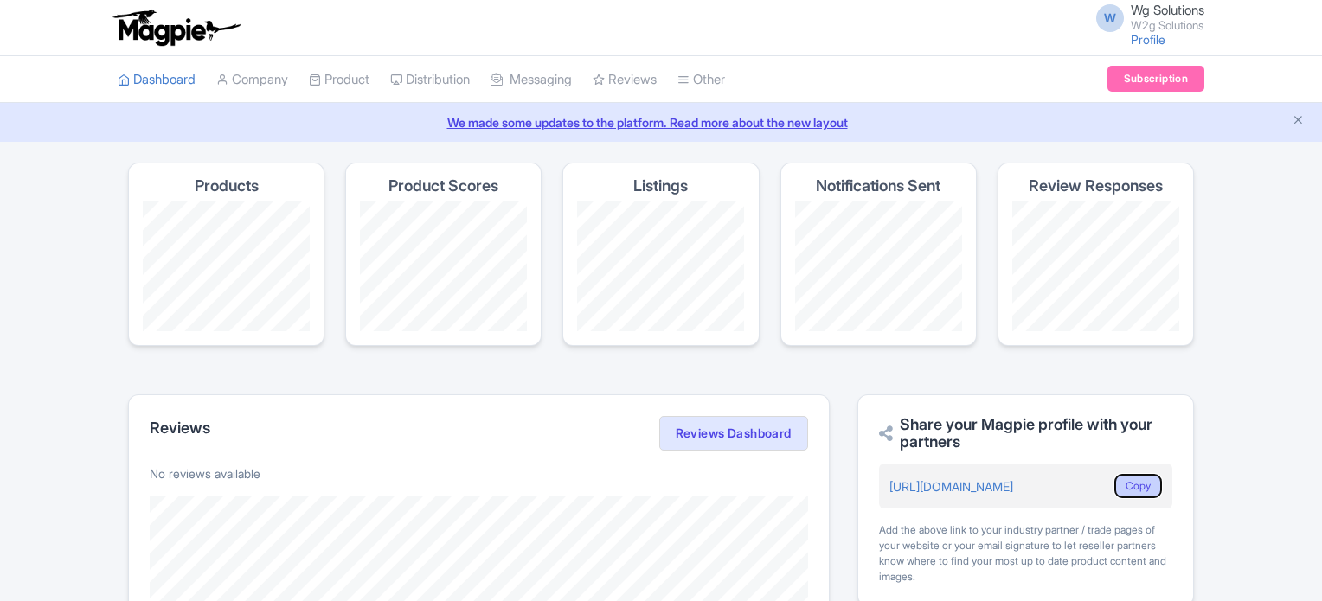
click at [1133, 479] on button "Copy" at bounding box center [1139, 486] width 48 height 24
click at [1132, 491] on button "Copy" at bounding box center [1139, 486] width 48 height 24
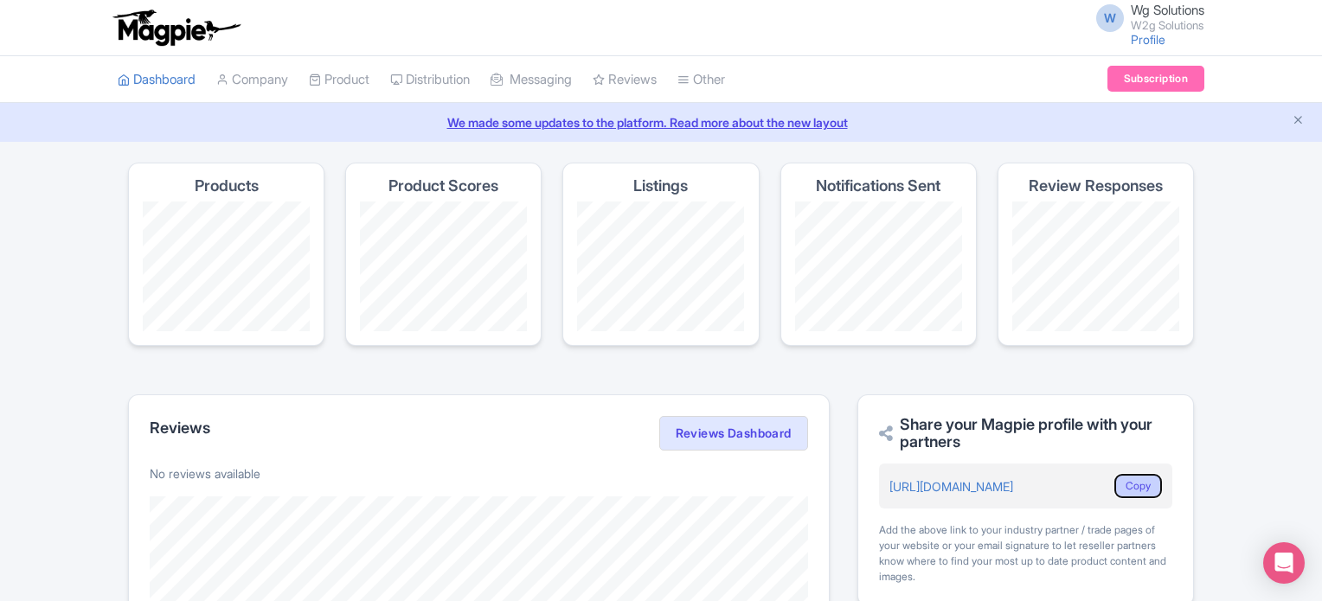
click at [1132, 490] on button "Copy" at bounding box center [1139, 486] width 48 height 24
click at [942, 485] on link "[URL][DOMAIN_NAME]" at bounding box center [952, 486] width 124 height 15
